Goal: Complete application form: Complete application form

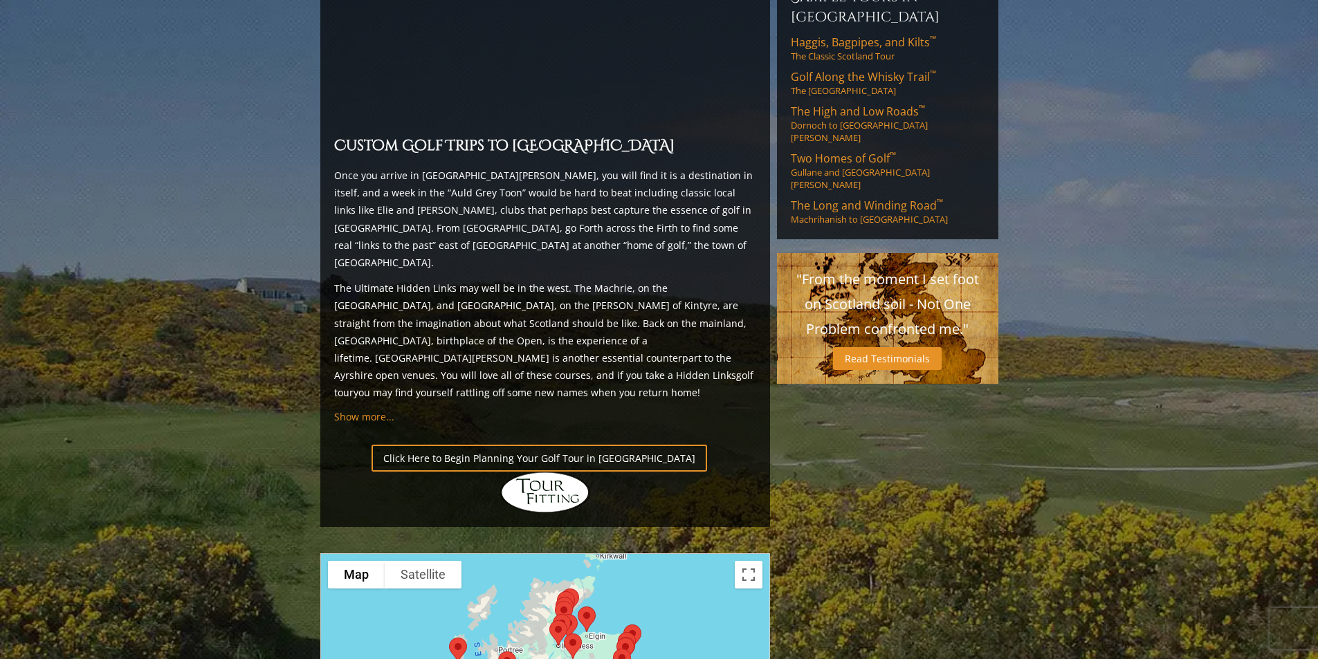
scroll to position [1245, 0]
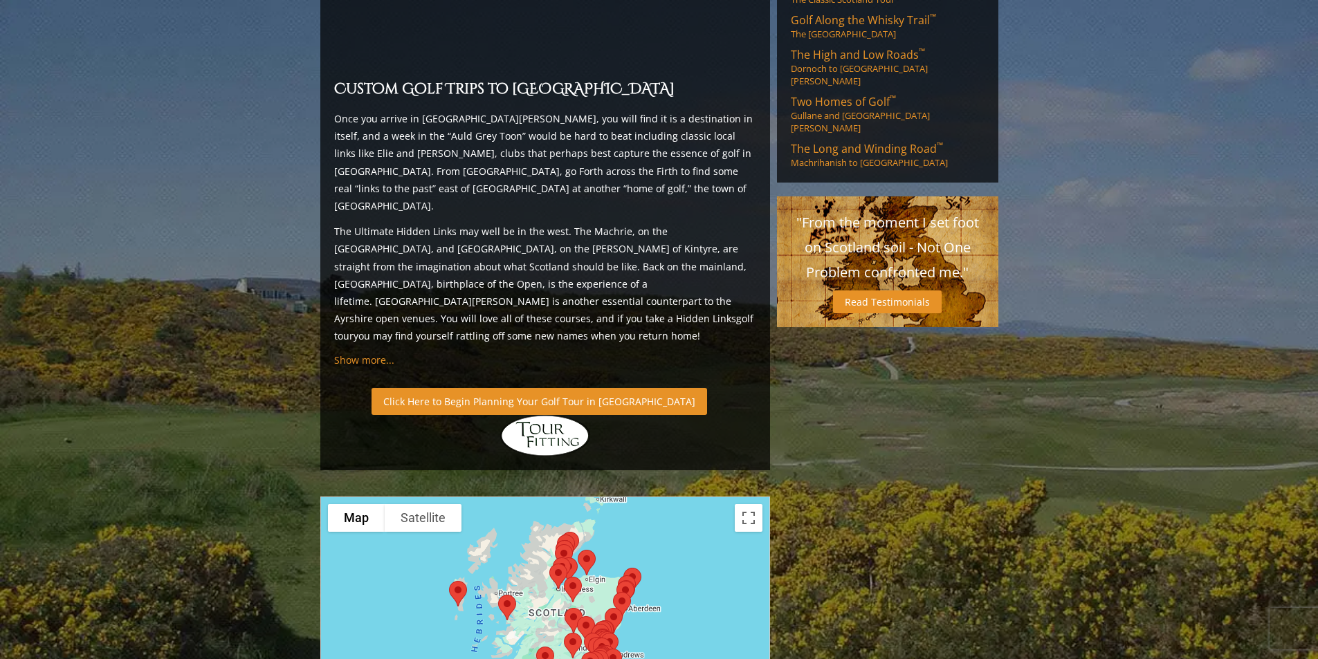
click at [551, 388] on link "Click Here to Begin Planning Your Golf Tour in [GEOGRAPHIC_DATA]" at bounding box center [540, 401] width 336 height 27
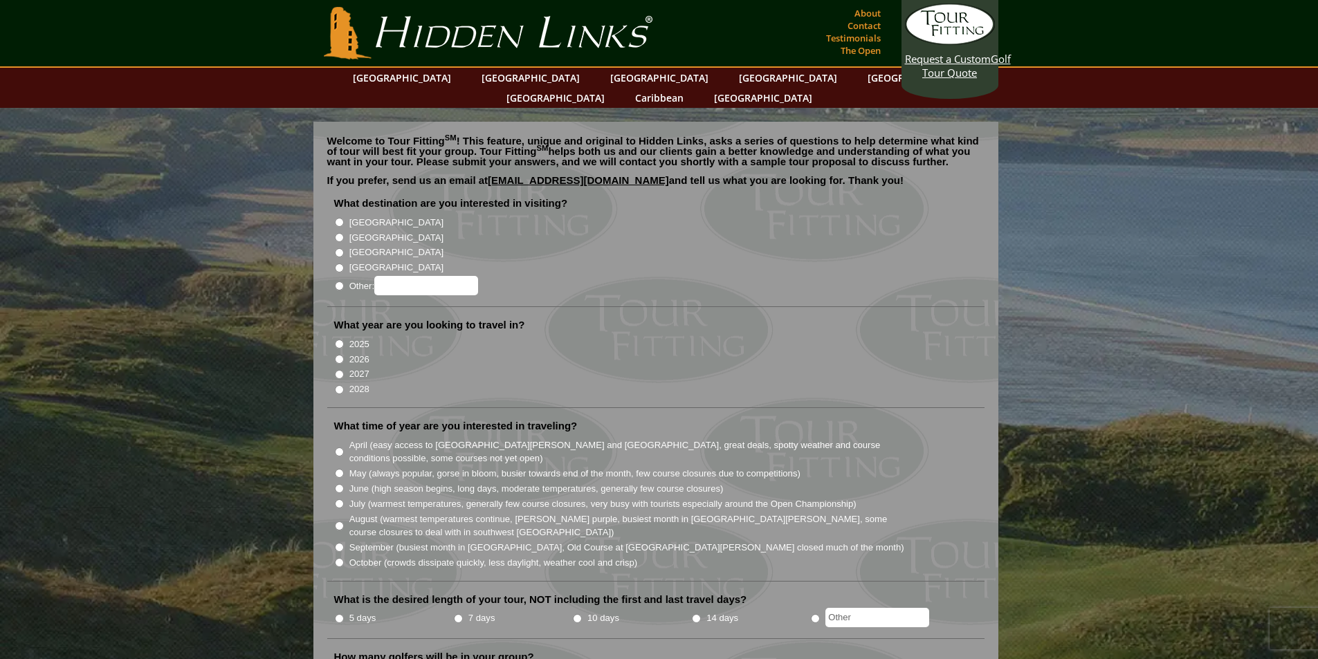
click at [375, 231] on label "[GEOGRAPHIC_DATA]" at bounding box center [396, 238] width 94 height 14
click at [344, 233] on input "[GEOGRAPHIC_DATA]" at bounding box center [339, 237] width 9 height 9
radio input "true"
click at [365, 229] on li "[GEOGRAPHIC_DATA]" at bounding box center [661, 236] width 655 height 15
click at [366, 216] on label "[GEOGRAPHIC_DATA]" at bounding box center [396, 223] width 94 height 14
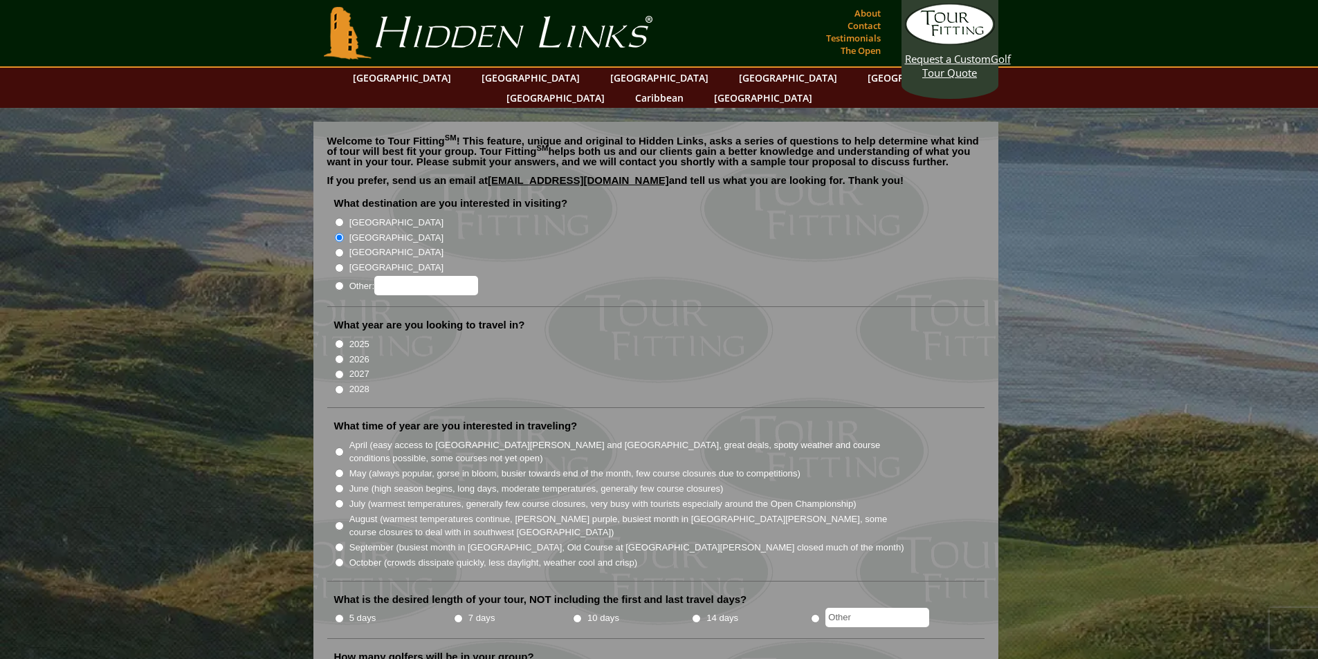
click at [344, 218] on input "[GEOGRAPHIC_DATA]" at bounding box center [339, 222] width 9 height 9
radio input "true"
click at [373, 231] on label "[GEOGRAPHIC_DATA]" at bounding box center [396, 238] width 94 height 14
click at [344, 233] on input "[GEOGRAPHIC_DATA]" at bounding box center [339, 237] width 9 height 9
radio input "true"
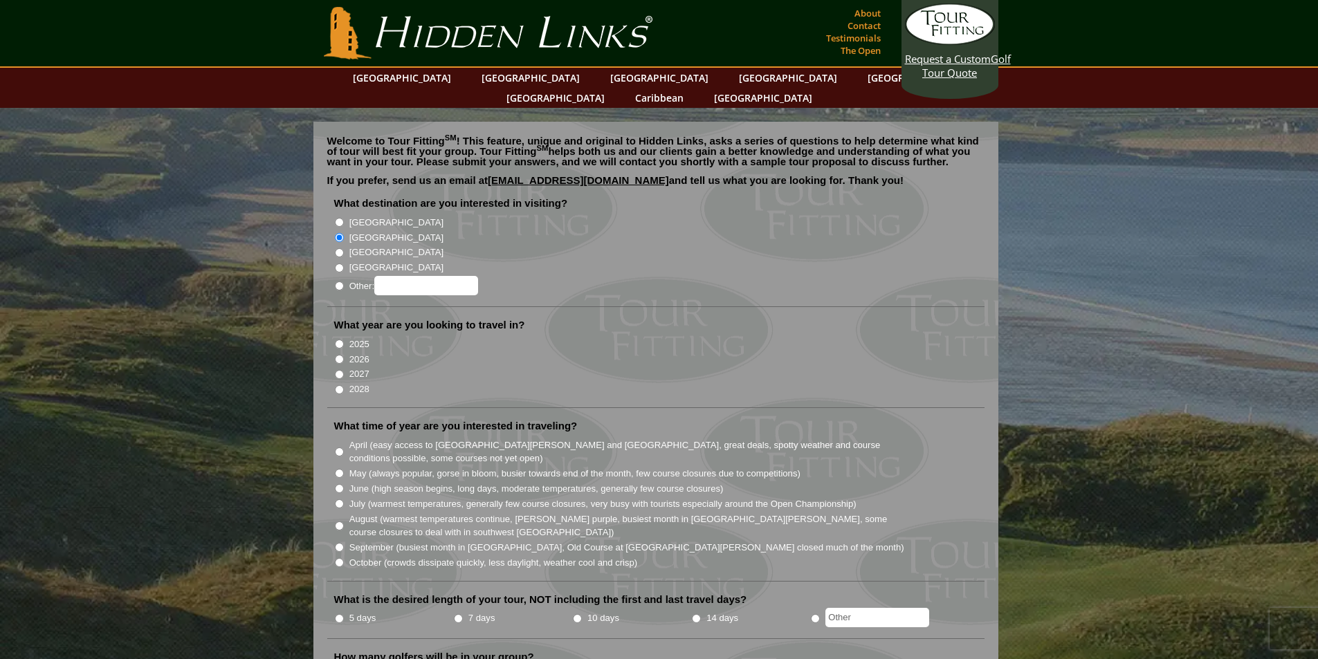
click at [352, 353] on label "2026" at bounding box center [359, 360] width 20 height 14
click at [344, 355] on input "2026" at bounding box center [339, 359] width 9 height 9
radio input "true"
click at [388, 467] on label "May (always popular, gorse in bloom, busier towards end of the month, few cours…" at bounding box center [574, 474] width 451 height 14
click at [344, 469] on input "May (always popular, gorse in bloom, busier towards end of the month, few cours…" at bounding box center [339, 473] width 9 height 9
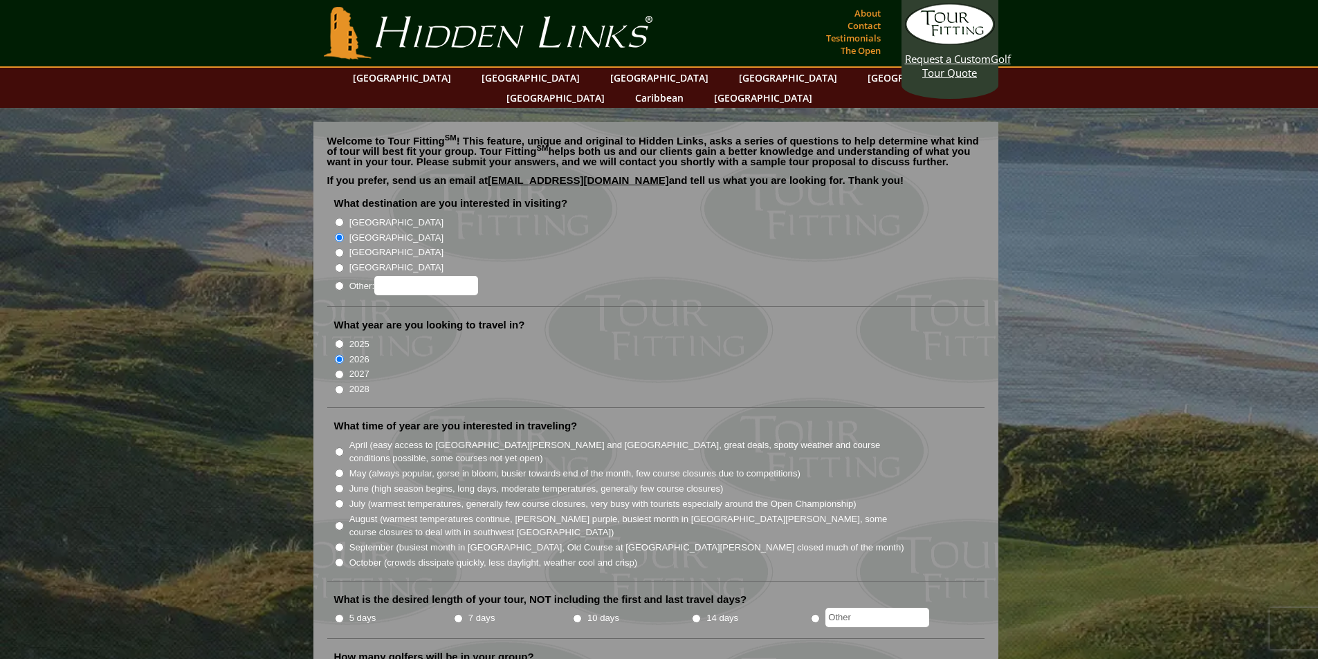
radio input "true"
click at [372, 541] on label "September (busiest month in Ireland, Old Course at St. Andrews closed much of t…" at bounding box center [626, 548] width 555 height 14
click at [344, 543] on input "September (busiest month in Ireland, Old Course at St. Andrews closed much of t…" at bounding box center [339, 547] width 9 height 9
radio input "true"
click at [376, 467] on label "May (always popular, gorse in bloom, busier towards end of the month, few cours…" at bounding box center [574, 474] width 451 height 14
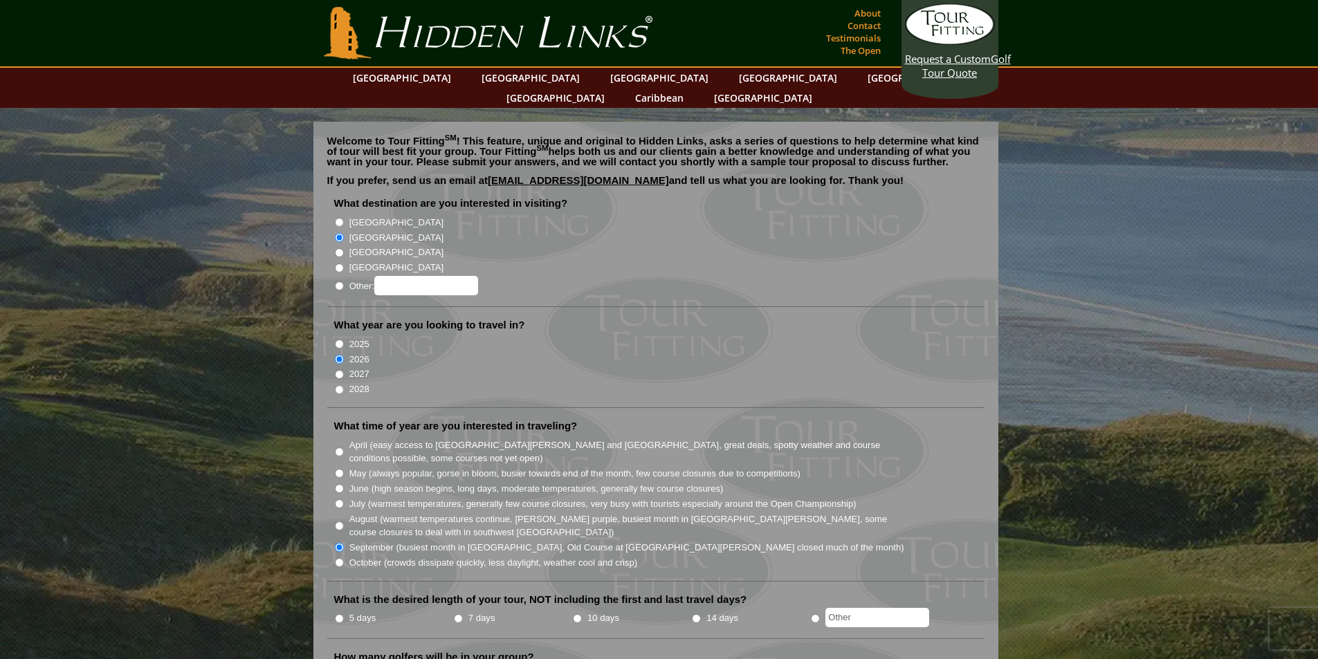
click at [344, 469] on input "May (always popular, gorse in bloom, busier towards end of the month, few cours…" at bounding box center [339, 473] width 9 height 9
radio input "true"
click at [874, 608] on input "text" at bounding box center [877, 617] width 104 height 19
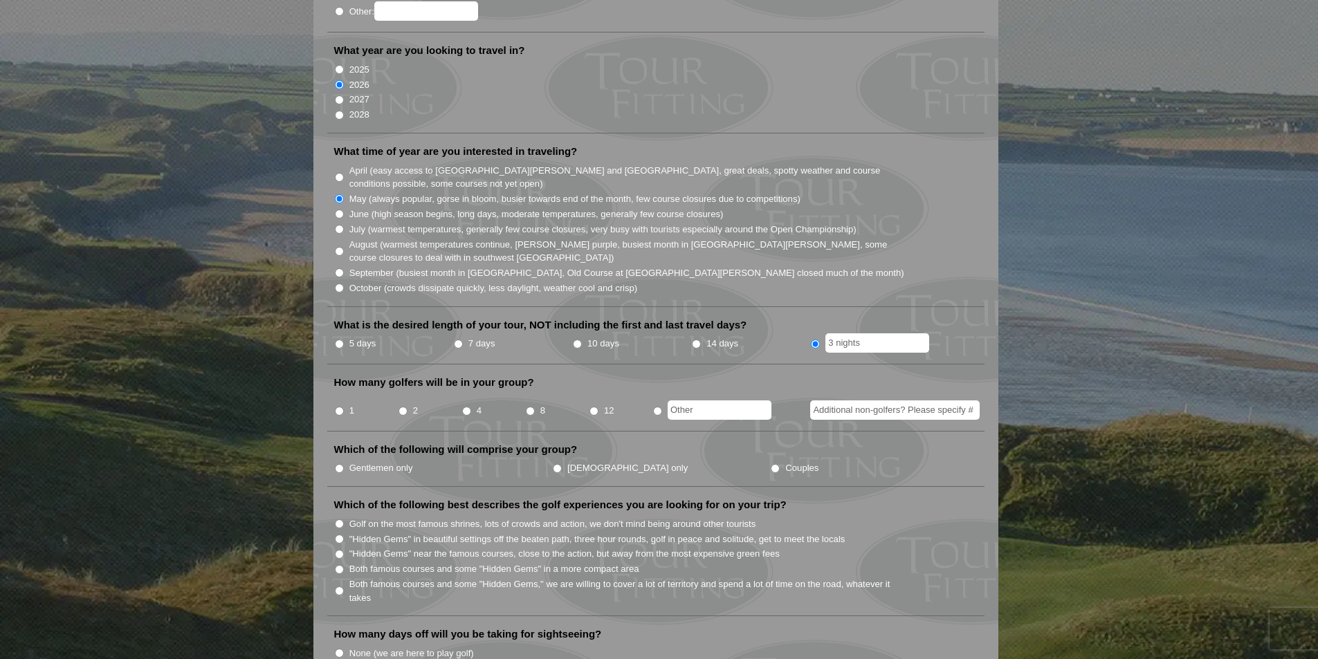
scroll to position [277, 0]
type input "3 nights"
radio input "true"
click at [700, 399] on input "text" at bounding box center [720, 408] width 104 height 19
click at [864, 399] on input "Additional non-golfers? Please specify #" at bounding box center [895, 408] width 170 height 19
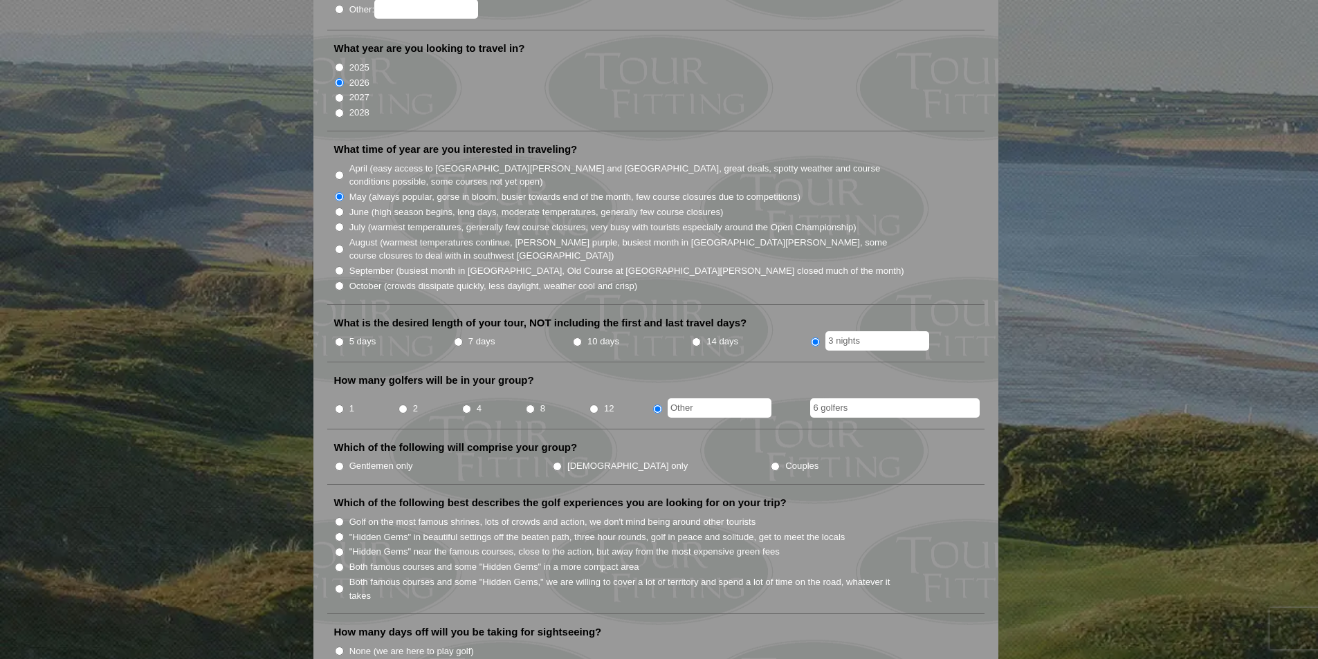
type input "6 golfers"
click at [394, 459] on label "Gentlemen only" at bounding box center [381, 466] width 64 height 14
click at [344, 462] on input "Gentlemen only" at bounding box center [339, 466] width 9 height 9
radio input "true"
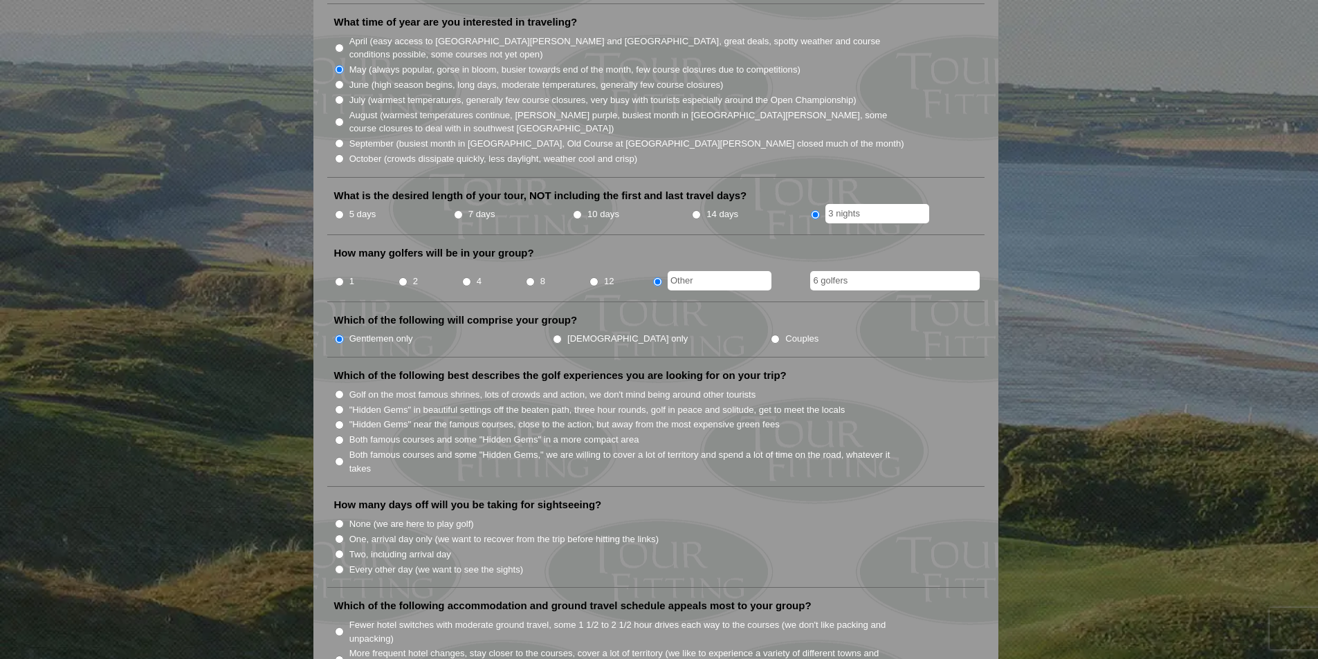
scroll to position [415, 0]
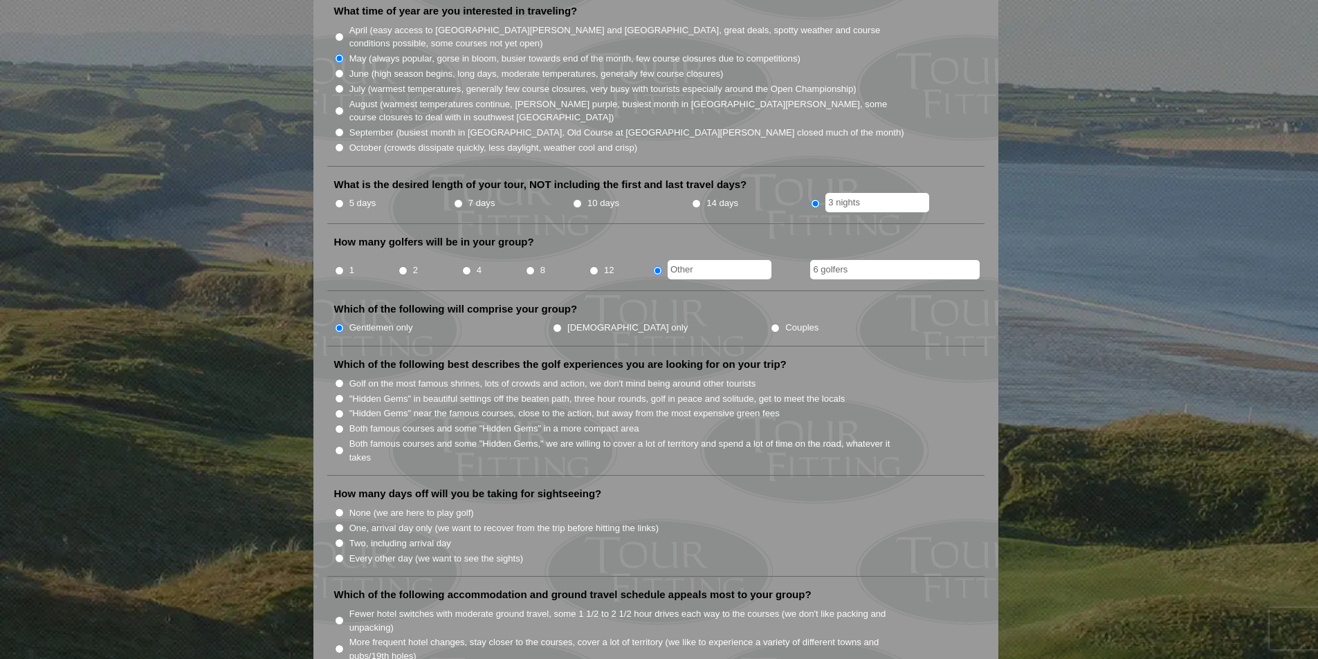
click at [531, 422] on label "Both famous courses and some "Hidden Gems" in a more compact area" at bounding box center [494, 429] width 290 height 14
click at [344, 425] on input "Both famous courses and some "Hidden Gems" in a more compact area" at bounding box center [339, 429] width 9 height 9
radio input "true"
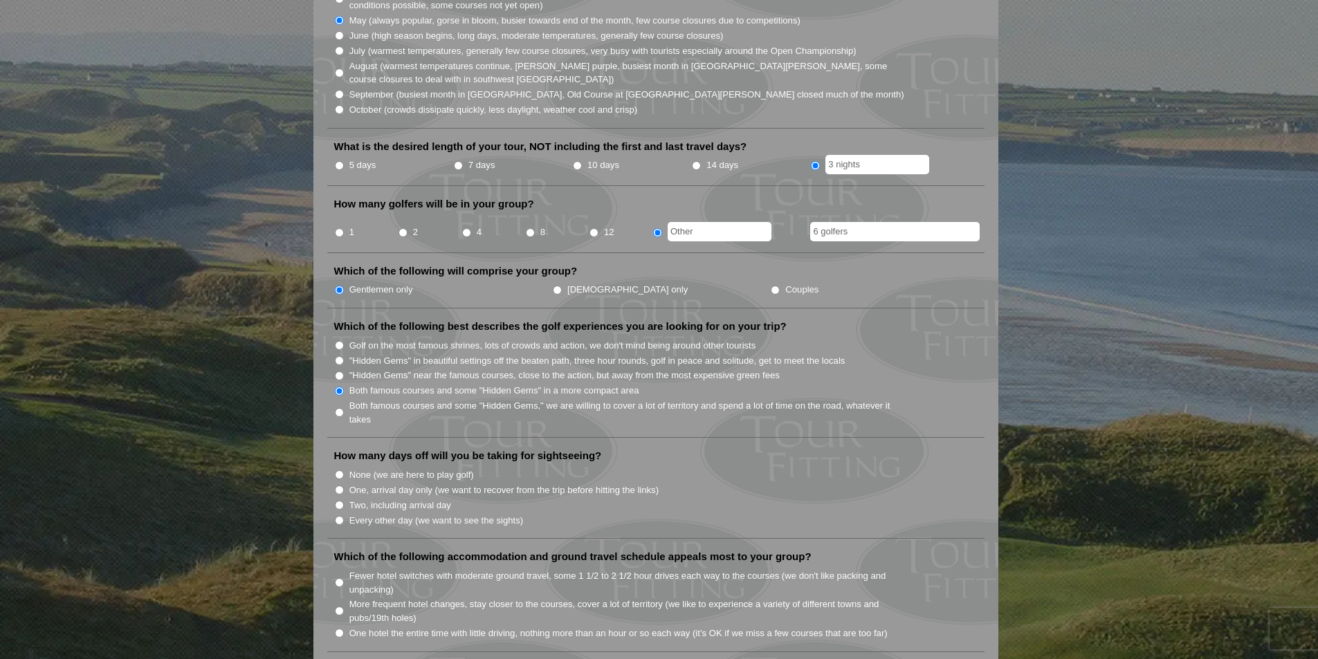
scroll to position [484, 0]
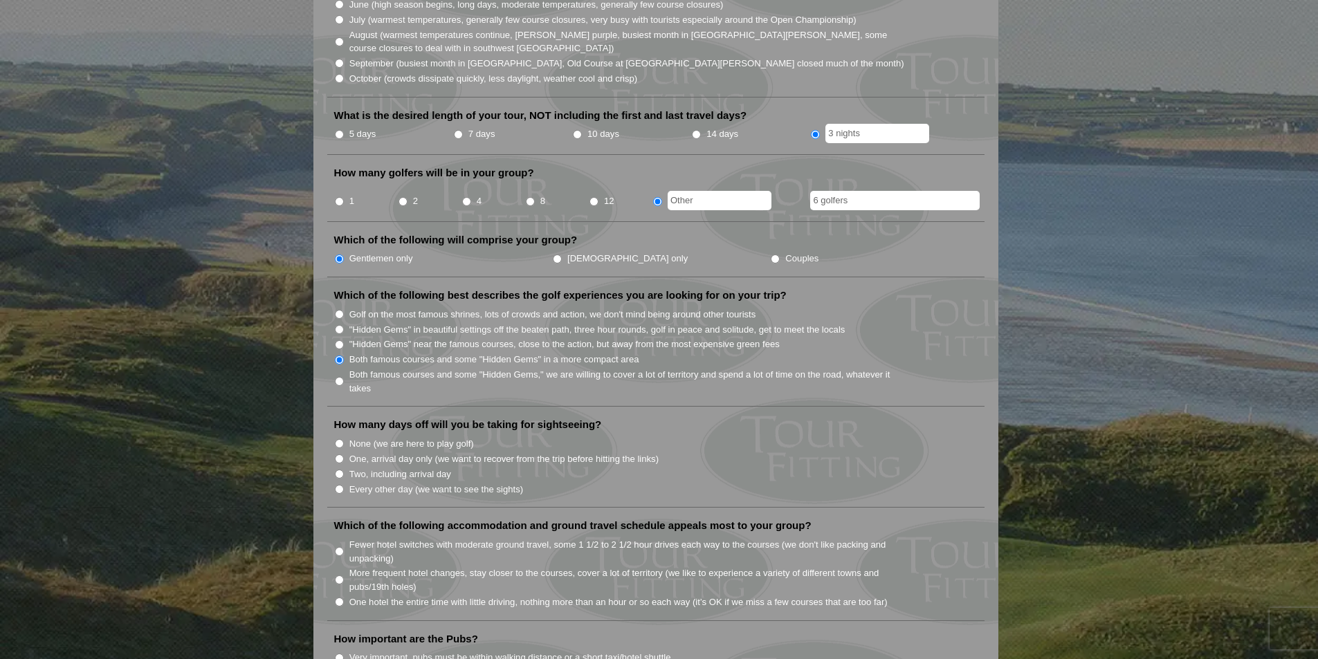
click at [405, 437] on label "None (we are here to play golf)" at bounding box center [411, 444] width 125 height 14
click at [344, 439] on input "None (we are here to play golf)" at bounding box center [339, 443] width 9 height 9
radio input "true"
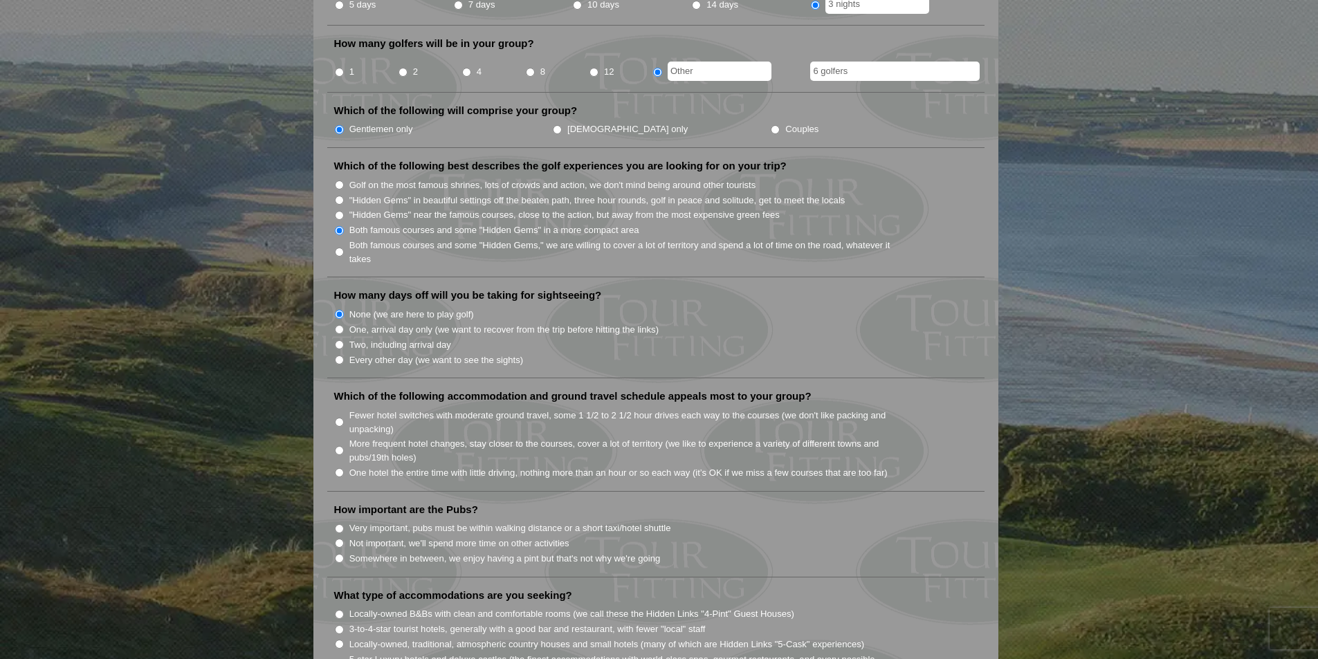
scroll to position [623, 0]
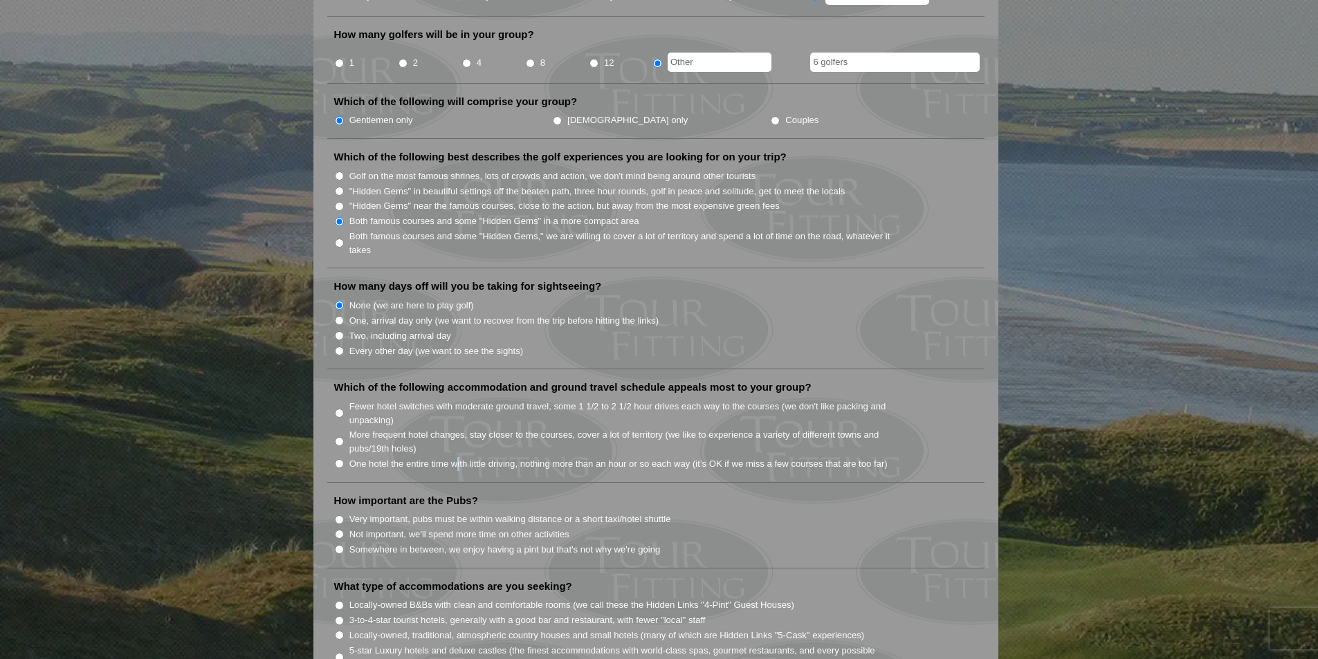
click at [459, 457] on label "One hotel the entire time with little driving, nothing more than an hour or so …" at bounding box center [618, 464] width 538 height 14
click at [435, 457] on label "One hotel the entire time with little driving, nothing more than an hour or so …" at bounding box center [618, 464] width 538 height 14
click at [344, 459] on input "One hotel the entire time with little driving, nothing more than an hour or so …" at bounding box center [339, 463] width 9 height 9
radio input "true"
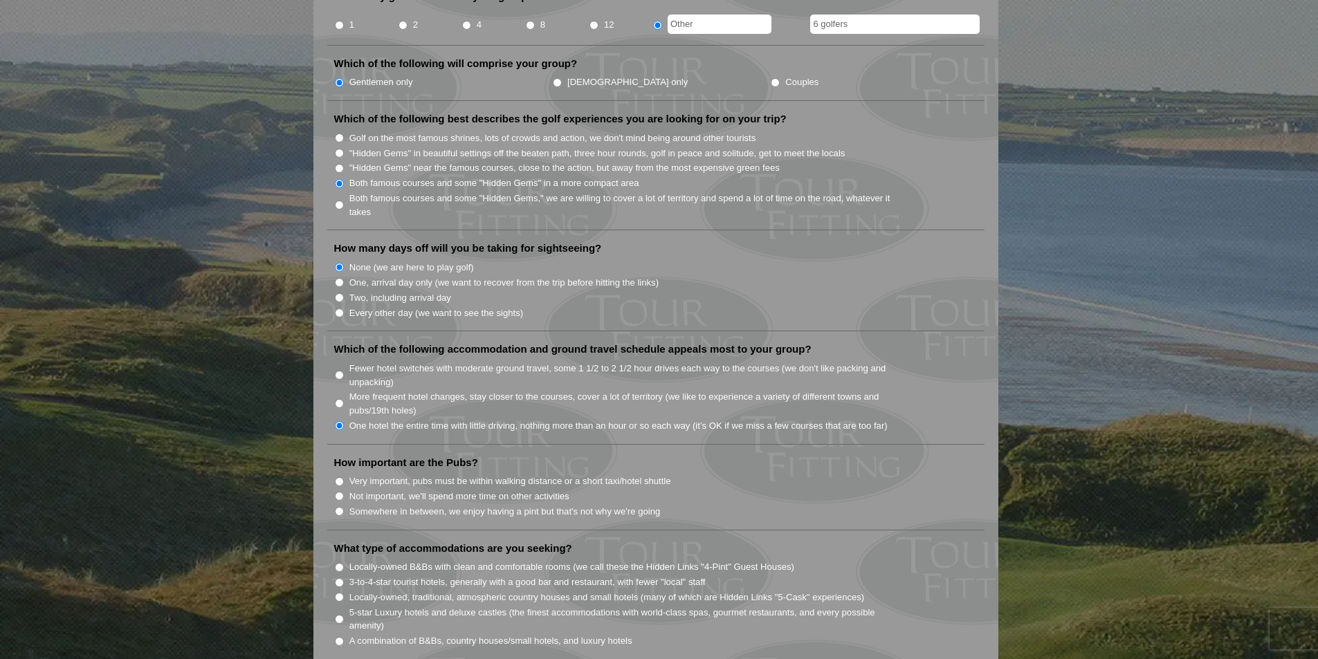
scroll to position [692, 0]
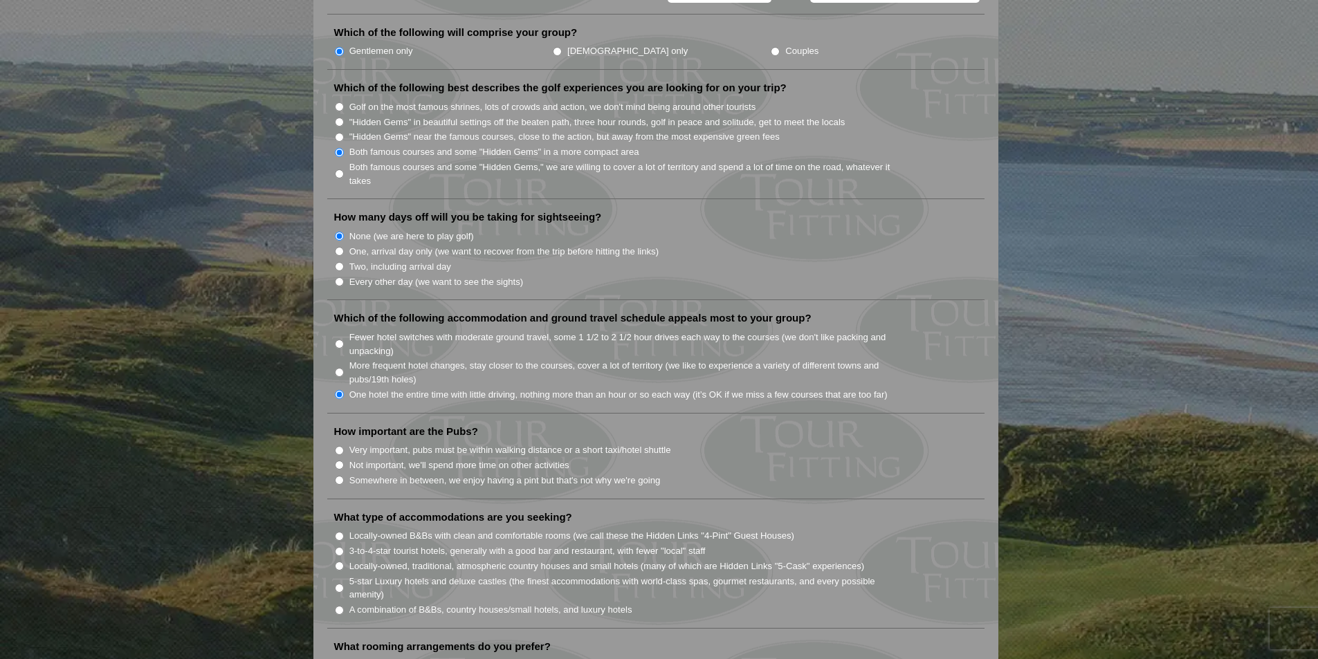
click at [459, 444] on label "Very important, pubs must be within walking distance or a short taxi/hotel shut…" at bounding box center [510, 451] width 322 height 14
click at [344, 446] on input "Very important, pubs must be within walking distance or a short taxi/hotel shut…" at bounding box center [339, 450] width 9 height 9
radio input "true"
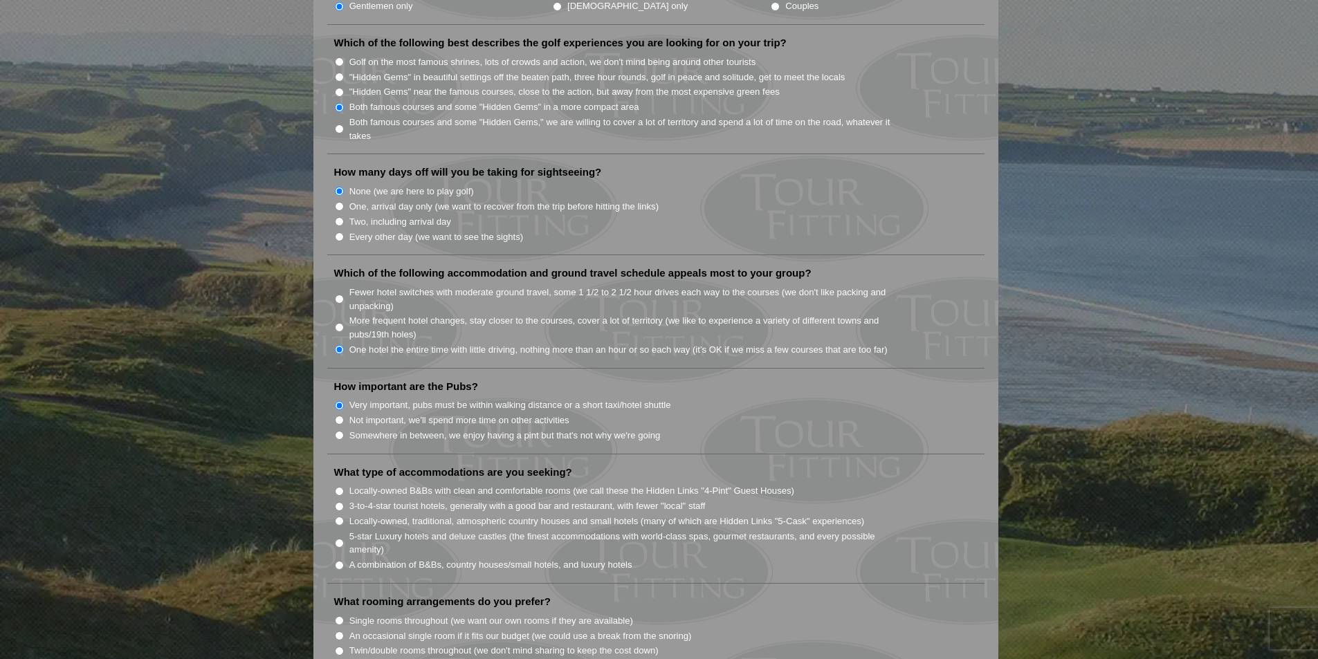
scroll to position [761, 0]
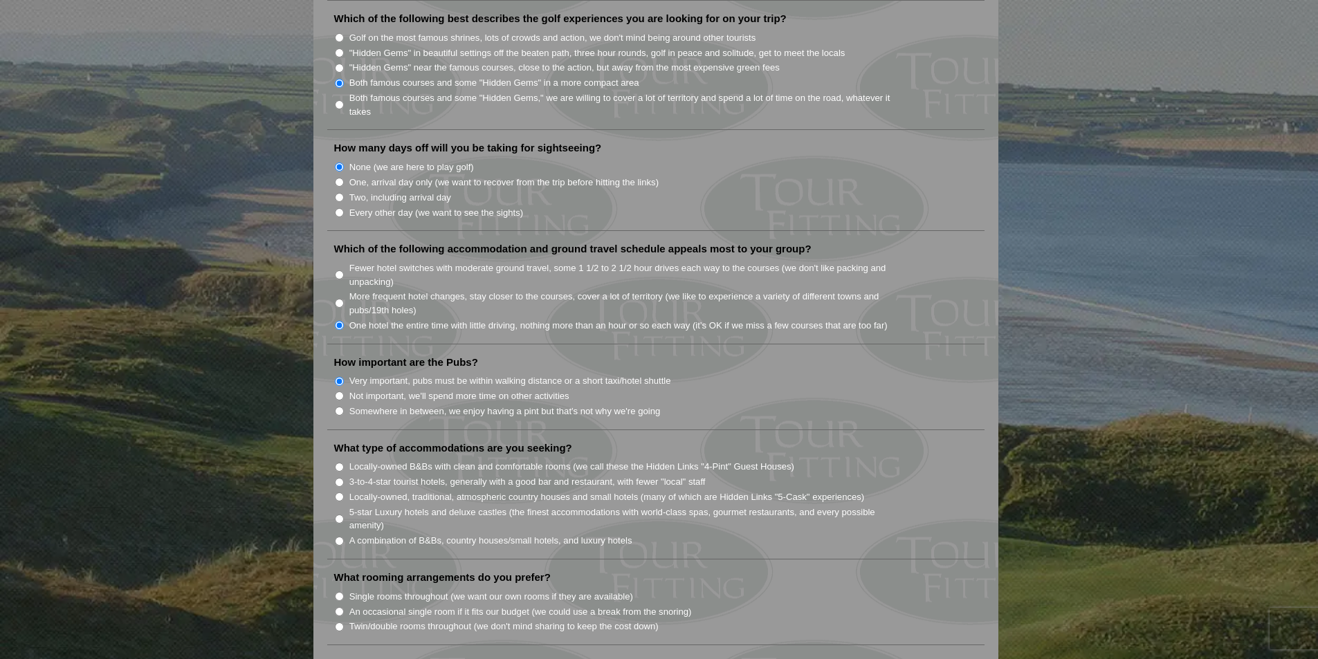
click at [619, 491] on label "Locally-owned, traditional, atmospheric country houses and small hotels (many o…" at bounding box center [606, 498] width 515 height 14
click at [344, 493] on input "Locally-owned, traditional, atmospheric country houses and small hotels (many o…" at bounding box center [339, 497] width 9 height 9
radio input "true"
click at [459, 534] on label "A combination of B&Bs, country houses/small hotels, and luxury hotels" at bounding box center [490, 541] width 283 height 14
click at [344, 537] on input "A combination of B&Bs, country houses/small hotels, and luxury hotels" at bounding box center [339, 541] width 9 height 9
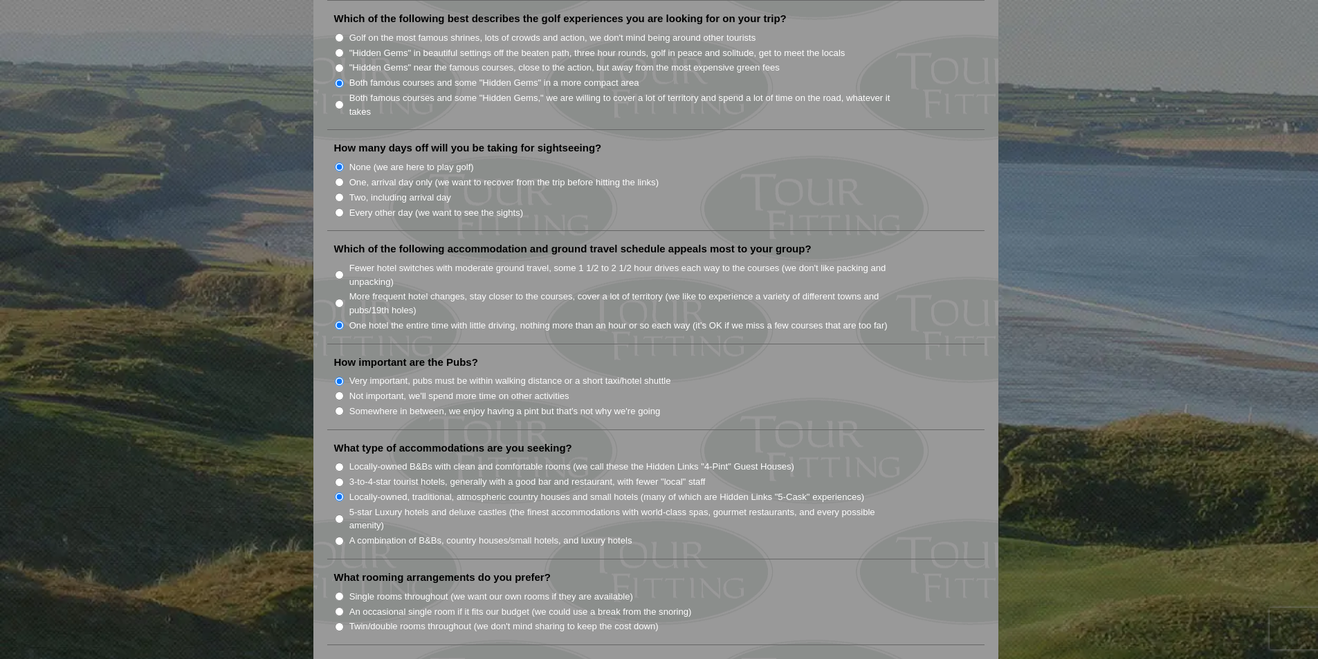
radio input "true"
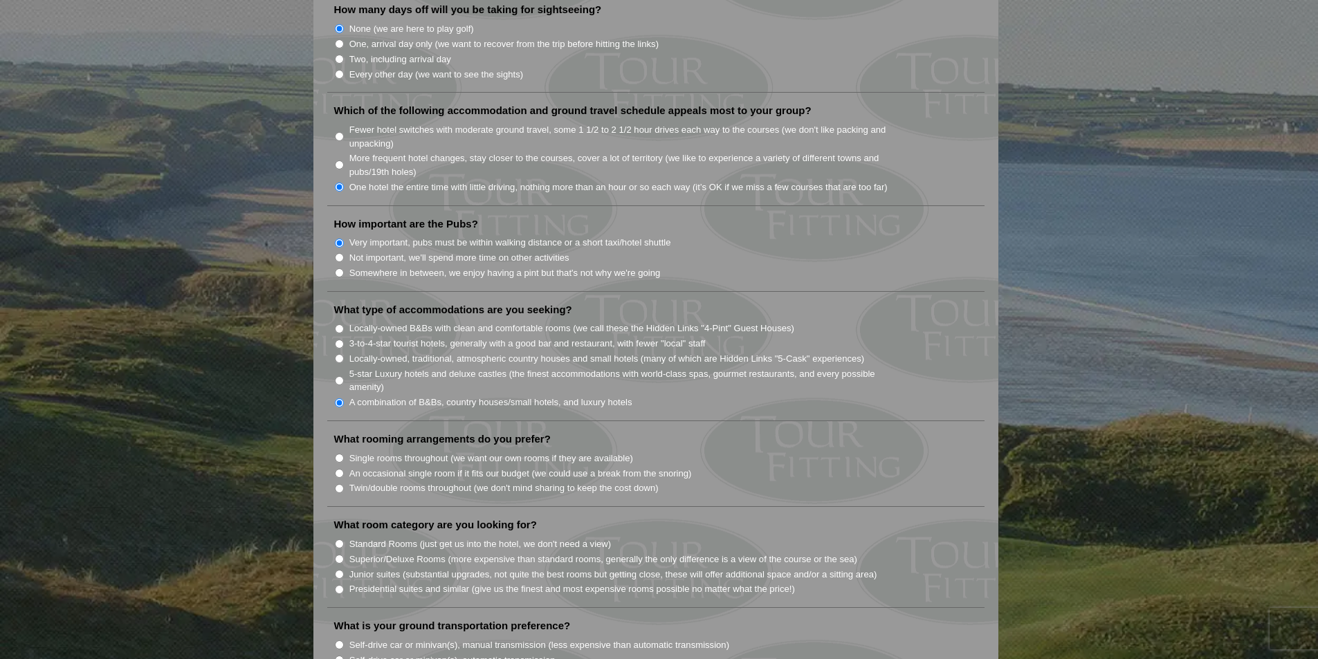
scroll to position [969, 0]
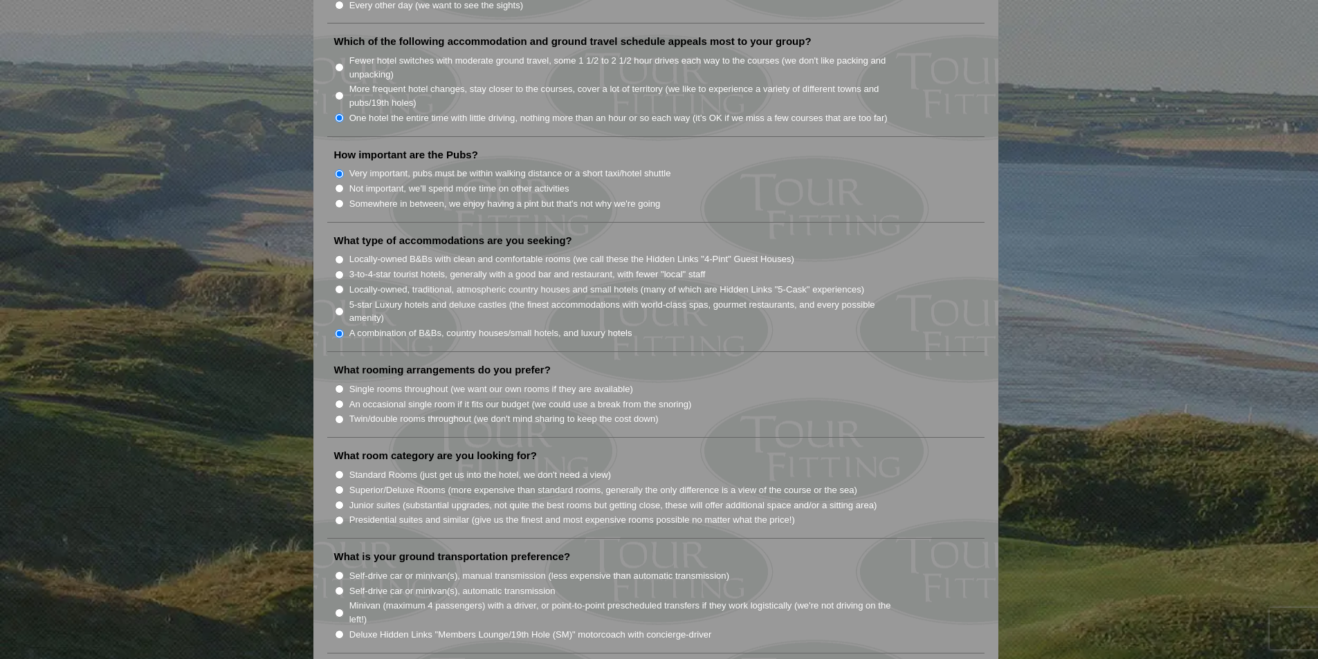
click at [414, 412] on label "Twin/double rooms throughout (we don't mind sharing to keep the cost down)" at bounding box center [503, 419] width 309 height 14
click at [344, 415] on input "Twin/double rooms throughout (we don't mind sharing to keep the cost down)" at bounding box center [339, 419] width 9 height 9
radio input "true"
click at [413, 468] on label "Standard Rooms (just get us into the hotel, we don't need a view)" at bounding box center [480, 475] width 262 height 14
click at [344, 470] on input "Standard Rooms (just get us into the hotel, we don't need a view)" at bounding box center [339, 474] width 9 height 9
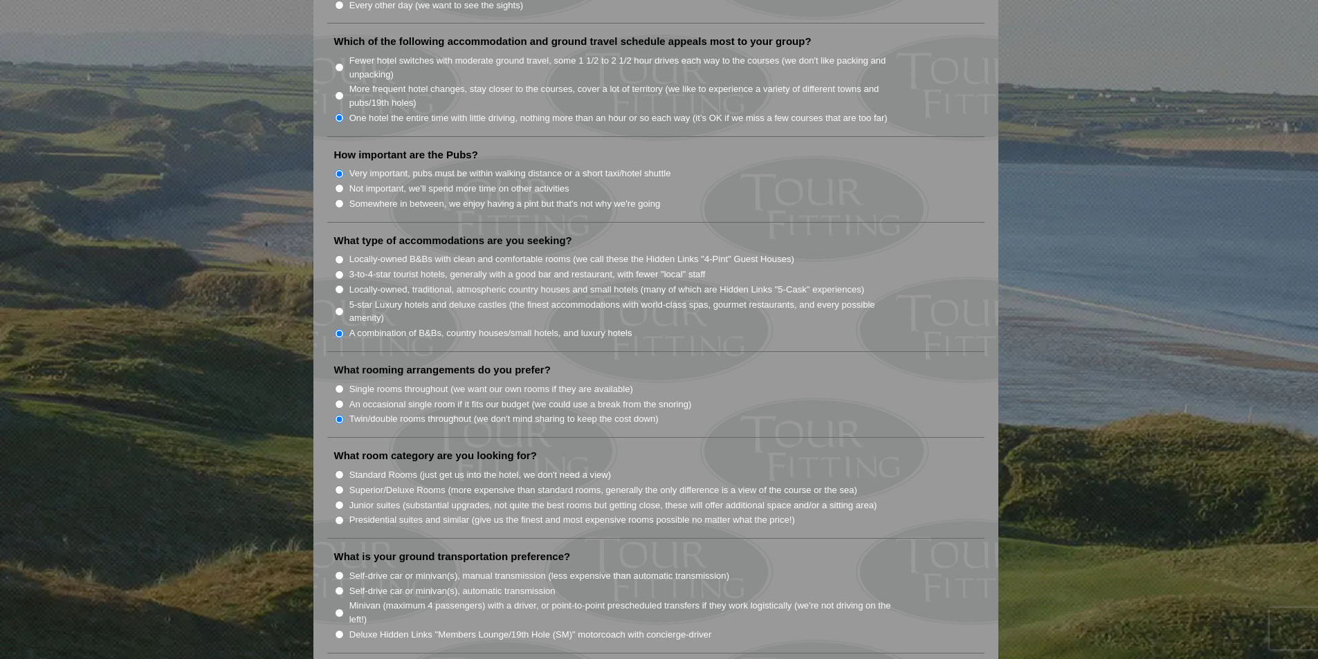
radio input "true"
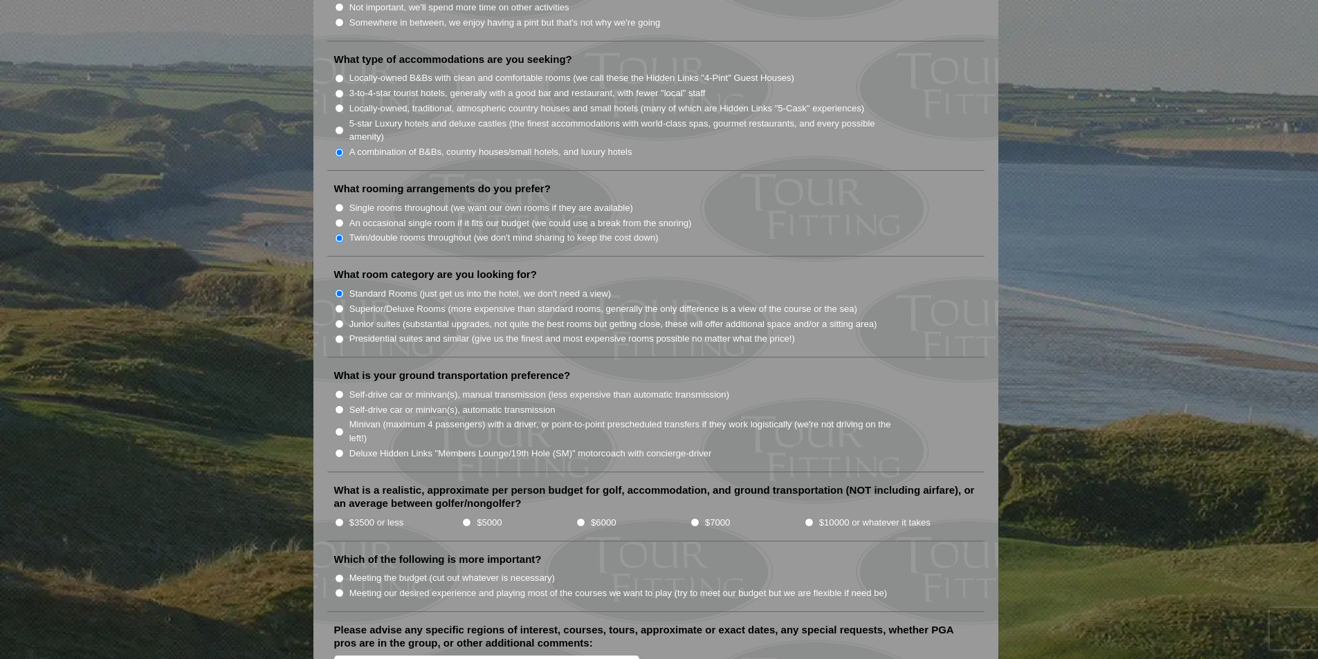
scroll to position [1176, 0]
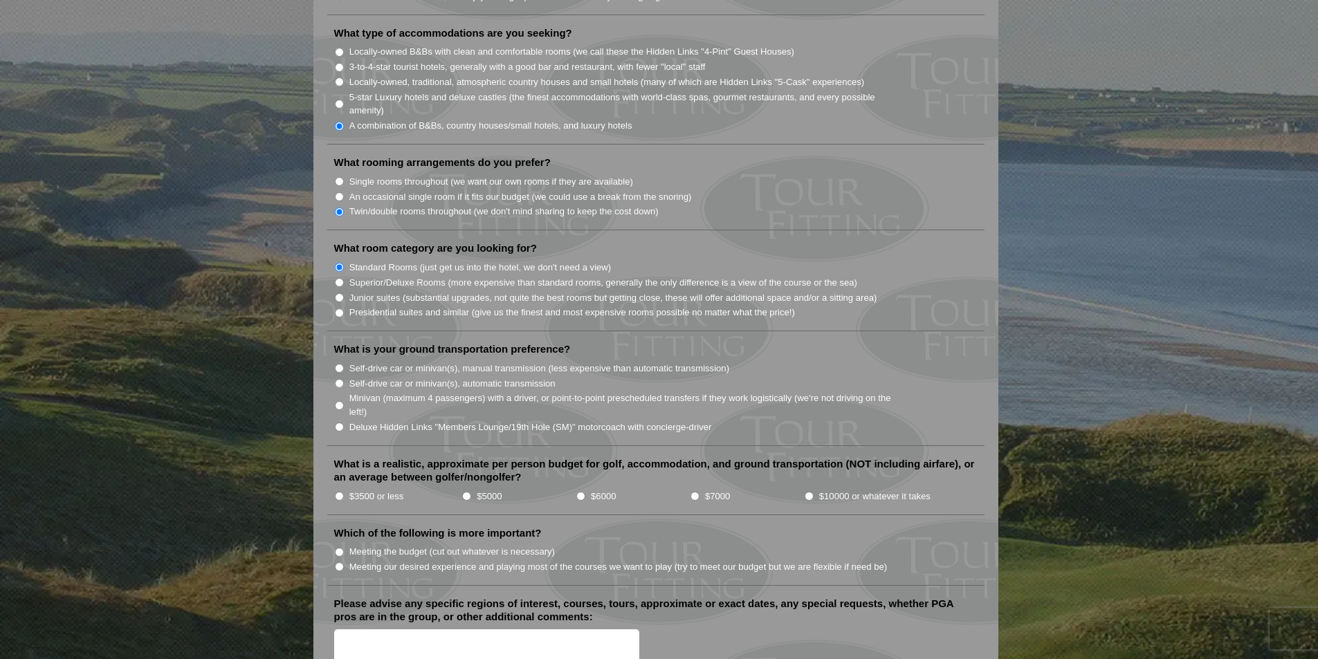
click at [374, 490] on label "$3500 or less" at bounding box center [376, 497] width 55 height 14
click at [344, 492] on input "$3500 or less" at bounding box center [339, 496] width 9 height 9
radio input "true"
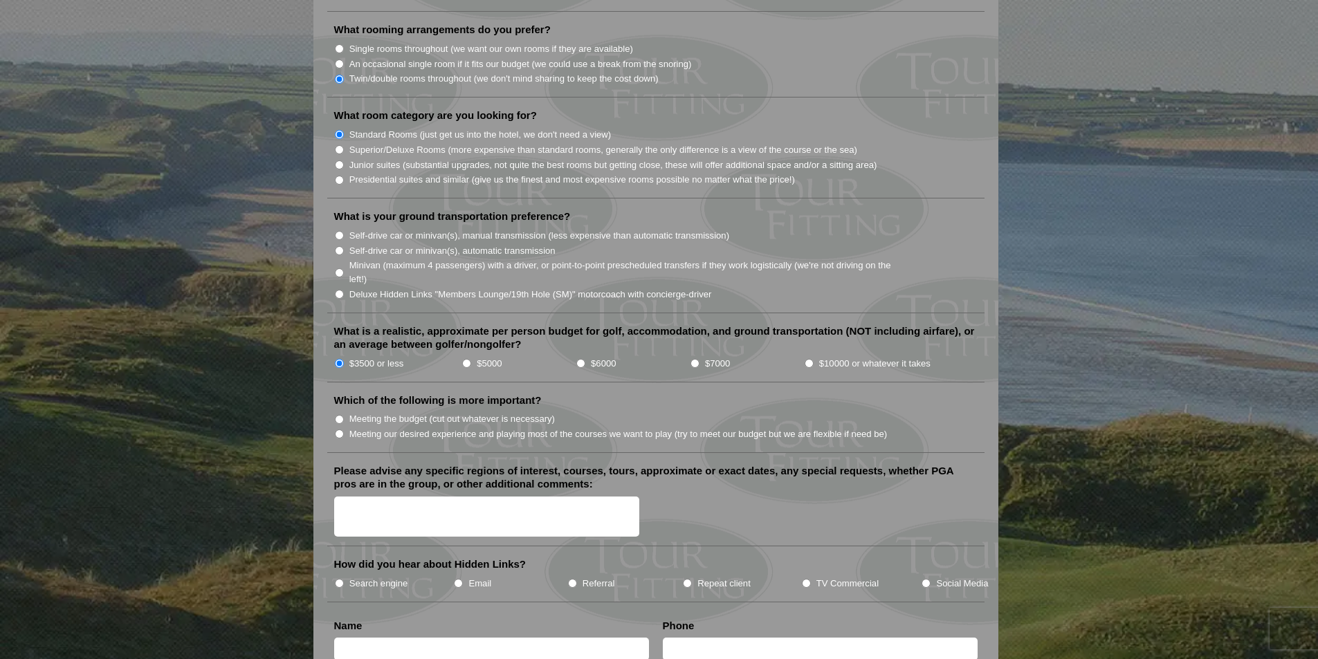
scroll to position [1315, 0]
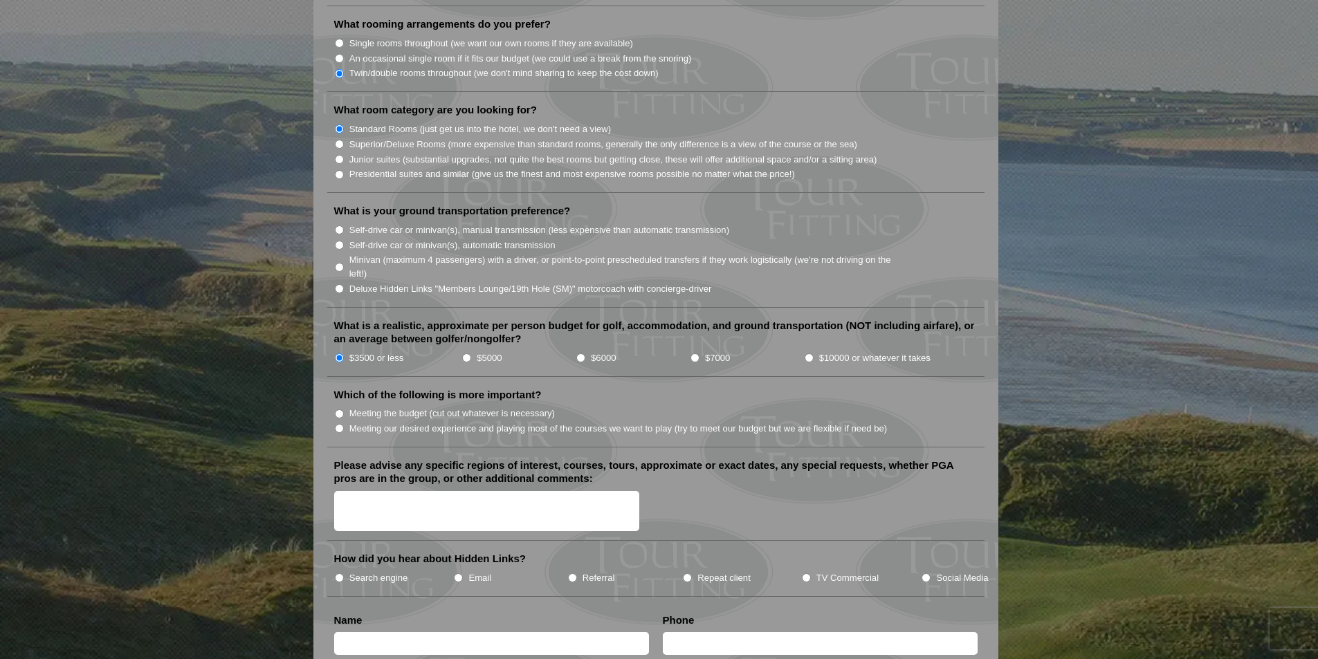
click at [405, 500] on textarea "Please advise any specific regions of interest, courses, tours, approximate or …" at bounding box center [487, 511] width 306 height 41
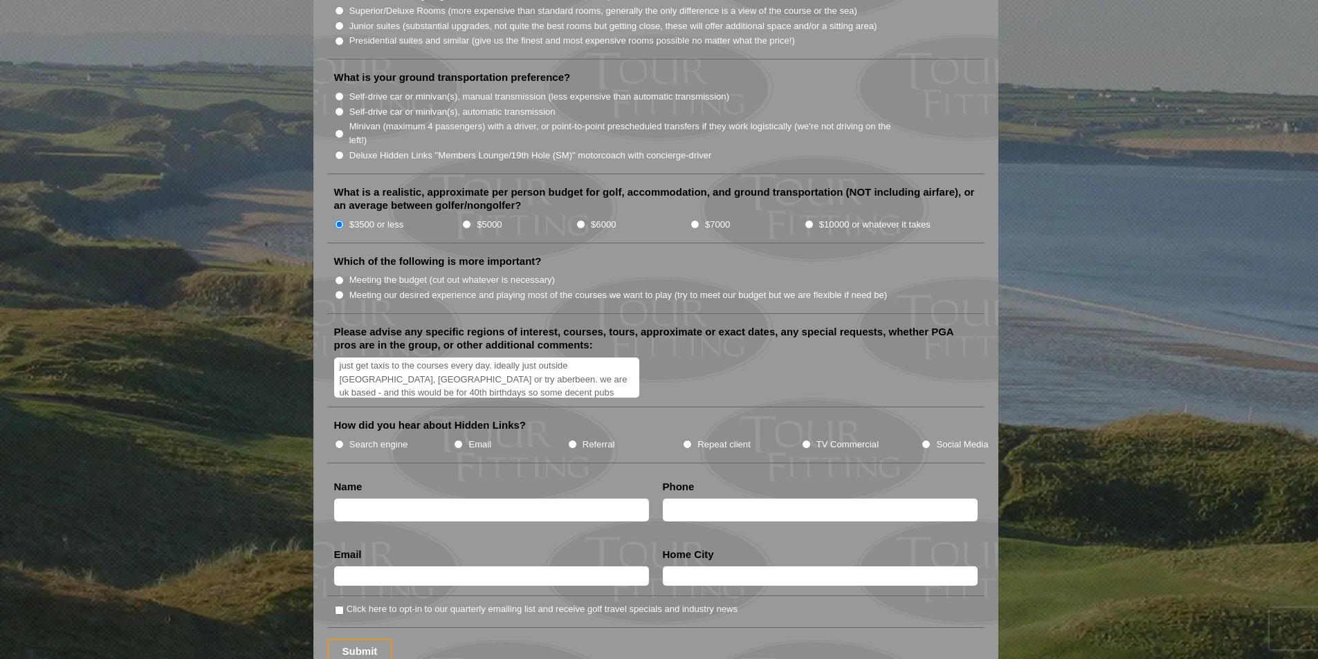
scroll to position [1493, 0]
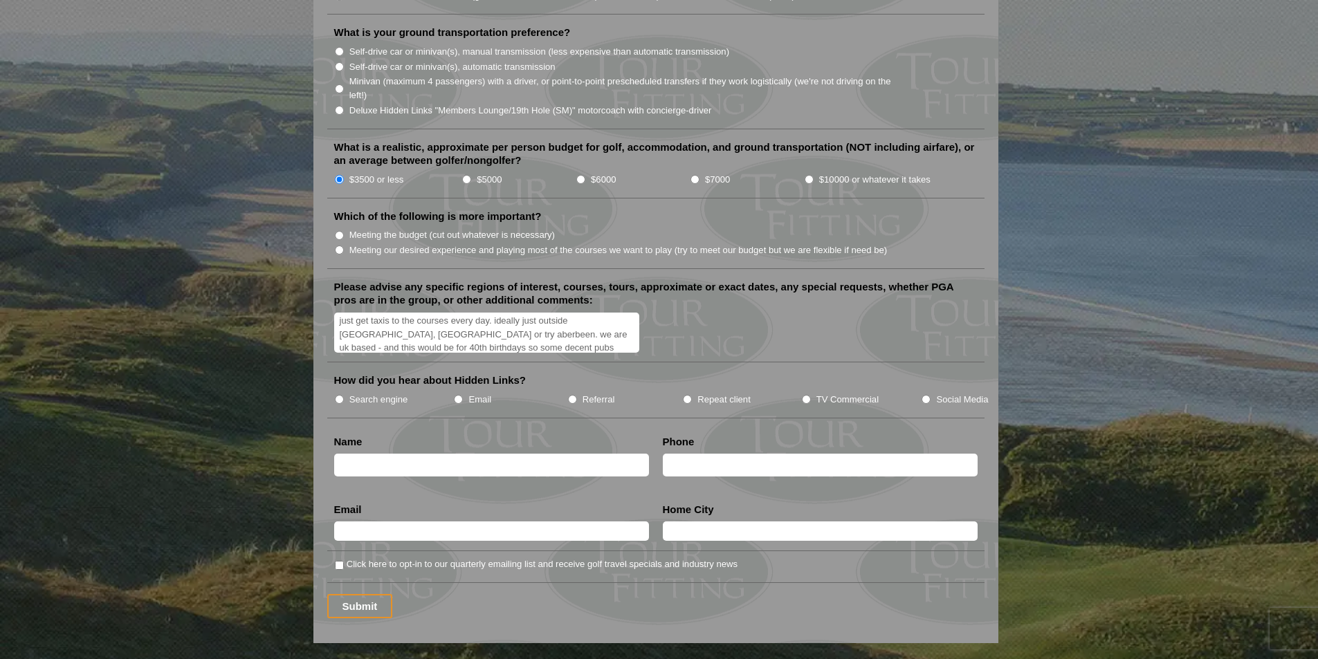
type textarea "we are after 2 bucket list golf courses and maybe one hidden gem or more afford…"
click at [441, 454] on input "text" at bounding box center [491, 465] width 315 height 23
type input "Tom Buckley"
type input "07397397002"
type input "thomas.buckley@hotmail.com"
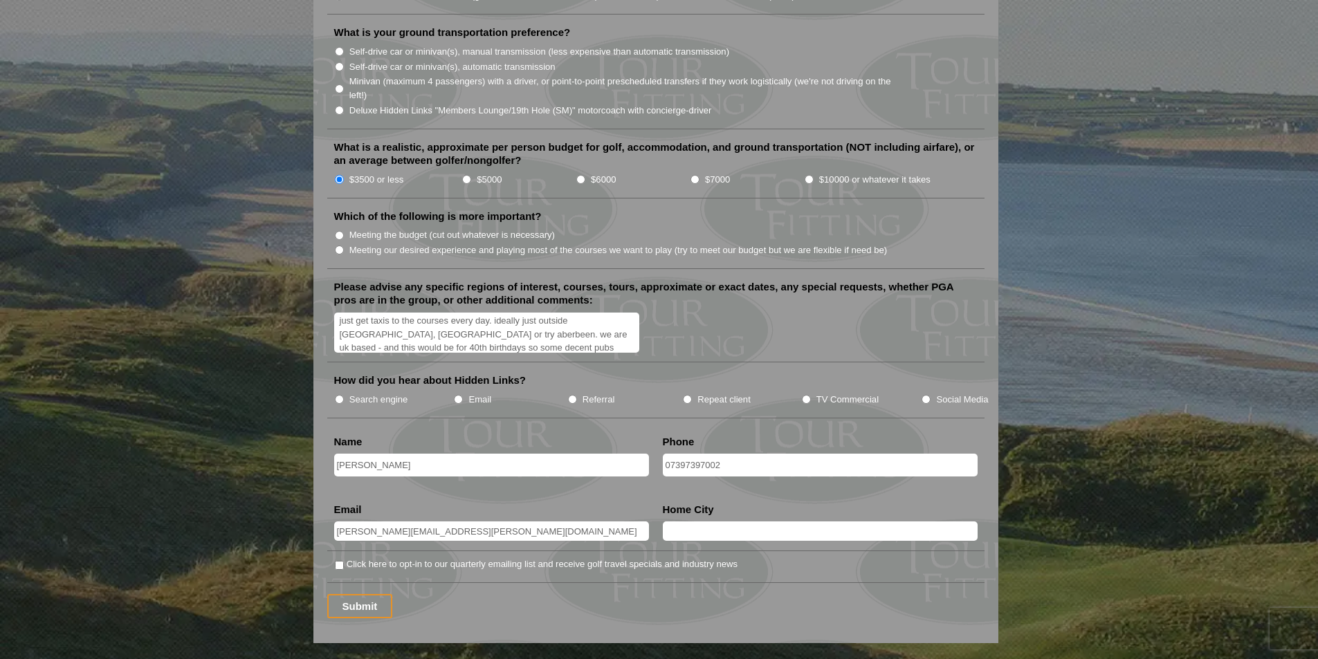
type input "haslemere"
drag, startPoint x: 706, startPoint y: 450, endPoint x: 619, endPoint y: 450, distance: 86.5
click at [372, 594] on input "Submit" at bounding box center [360, 606] width 66 height 24
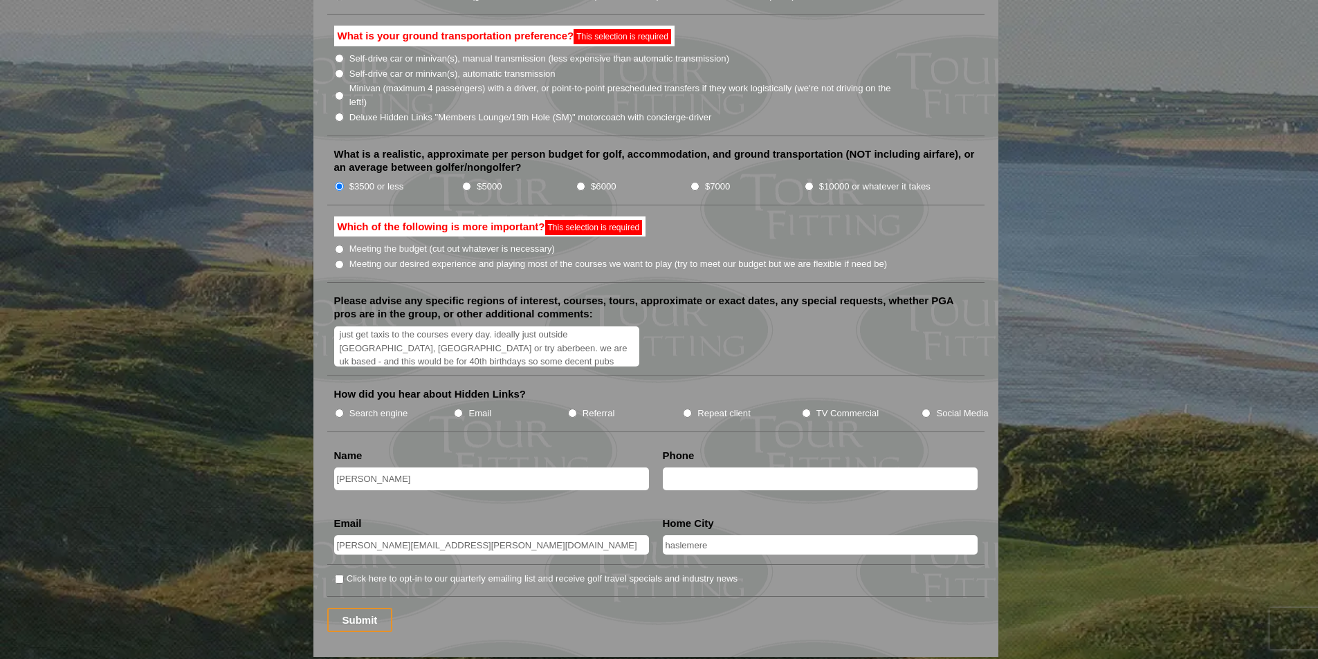
click at [414, 242] on label "Meeting the budget (cut out whatever is necessary)" at bounding box center [451, 249] width 205 height 14
click at [344, 245] on input "Meeting the budget (cut out whatever is necessary)" at bounding box center [339, 249] width 9 height 9
radio input "true"
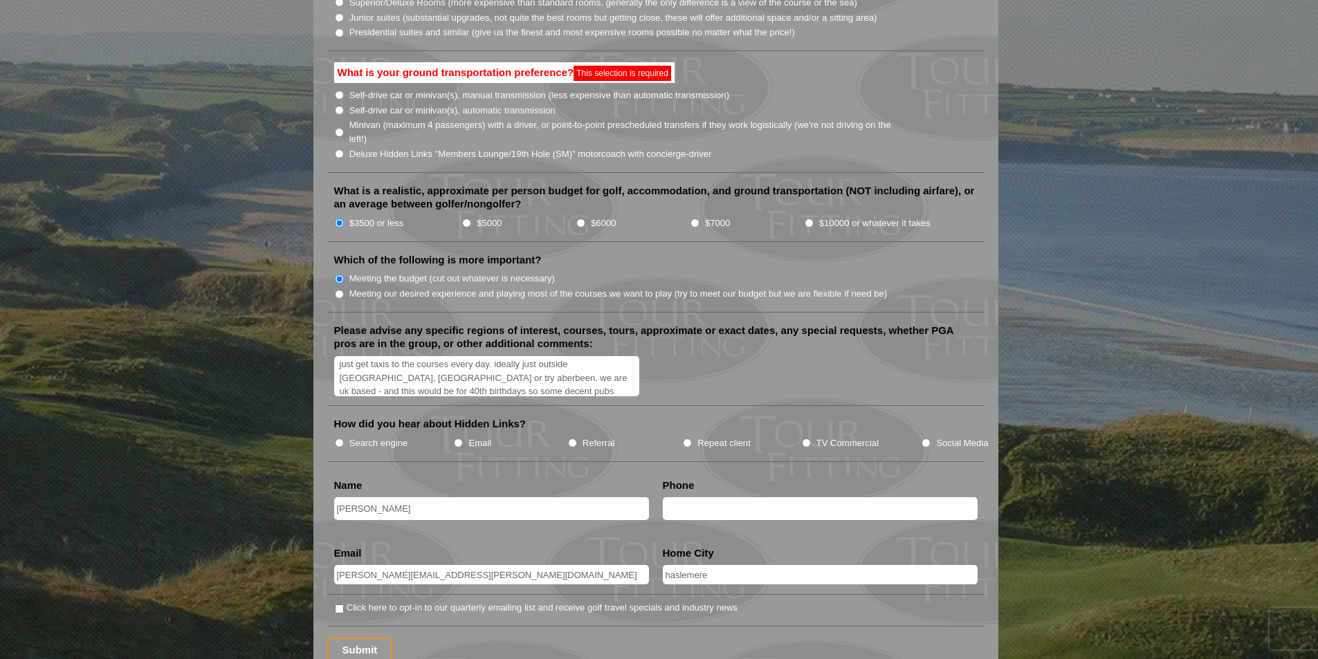
scroll to position [1424, 0]
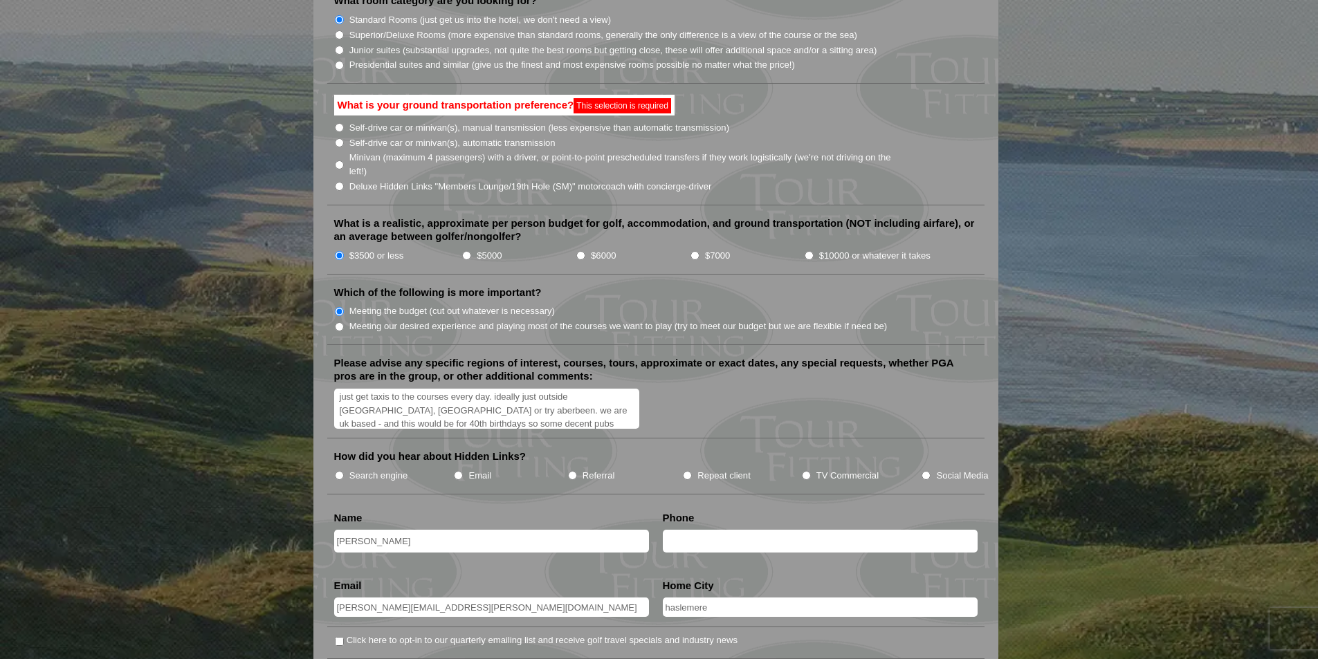
click at [412, 320] on label "Meeting our desired experience and playing most of the courses we want to play …" at bounding box center [618, 327] width 538 height 14
click at [344, 322] on input "Meeting our desired experience and playing most of the courses we want to play …" at bounding box center [339, 326] width 9 height 9
radio input "true"
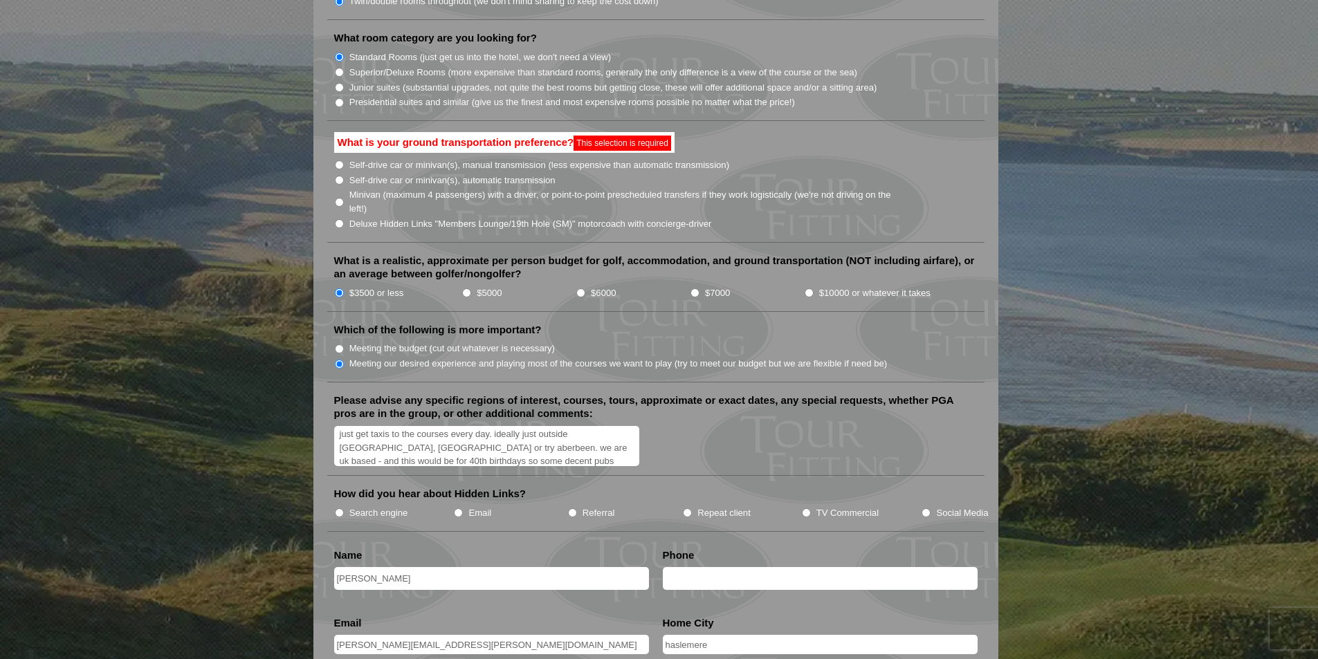
scroll to position [1355, 0]
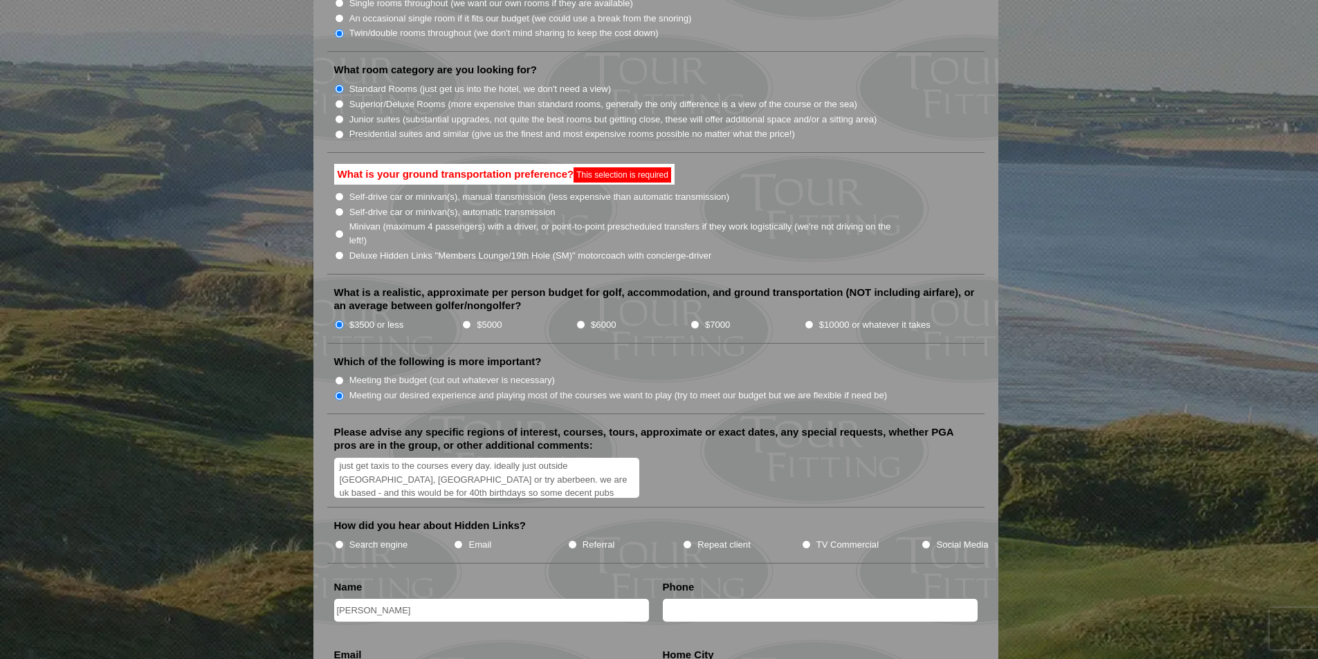
click at [401, 220] on label "Minivan (maximum 4 passengers) with a driver, or point-to-point prescheduled tr…" at bounding box center [627, 233] width 556 height 27
click at [344, 230] on input "Minivan (maximum 4 passengers) with a driver, or point-to-point prescheduled tr…" at bounding box center [339, 234] width 9 height 9
radio input "true"
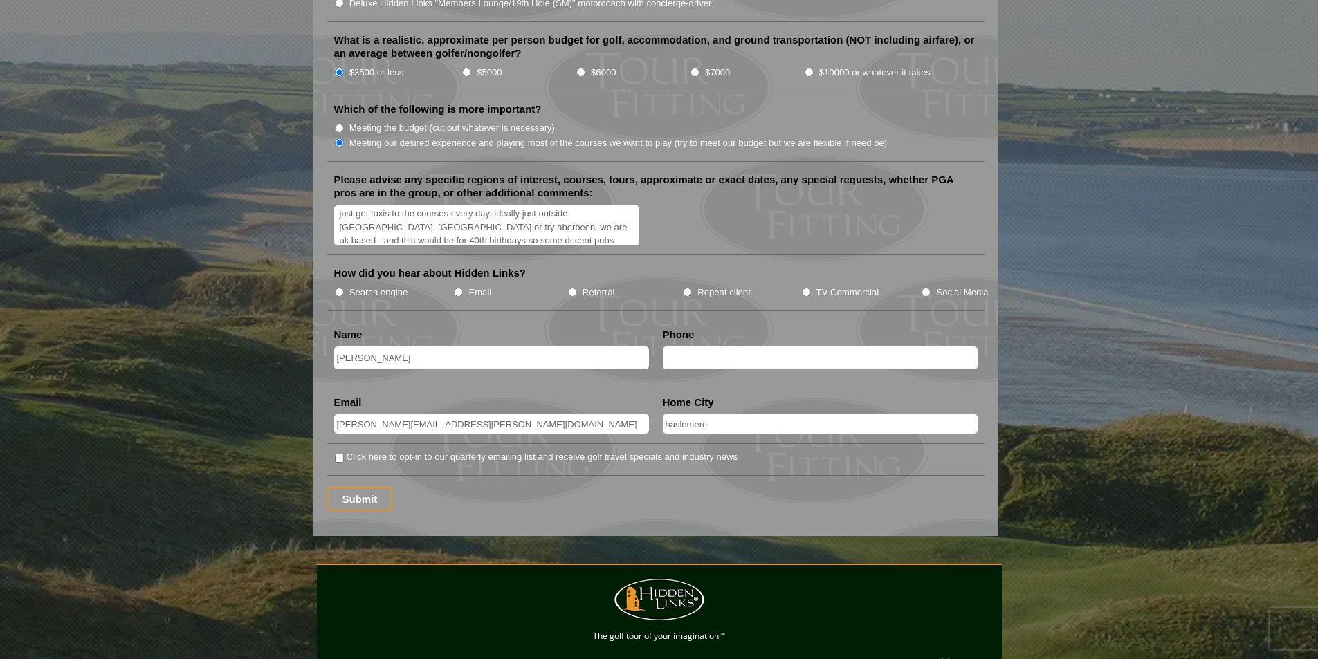
scroll to position [1631, 0]
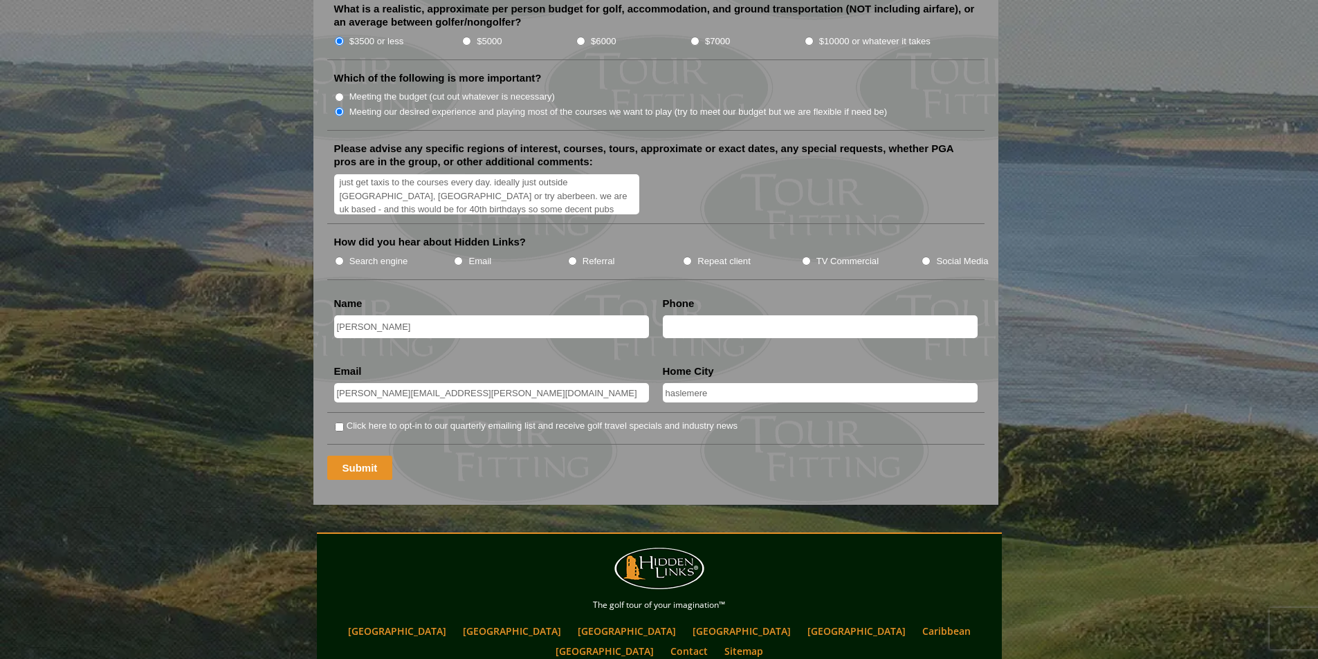
click at [383, 456] on input "Submit" at bounding box center [360, 468] width 66 height 24
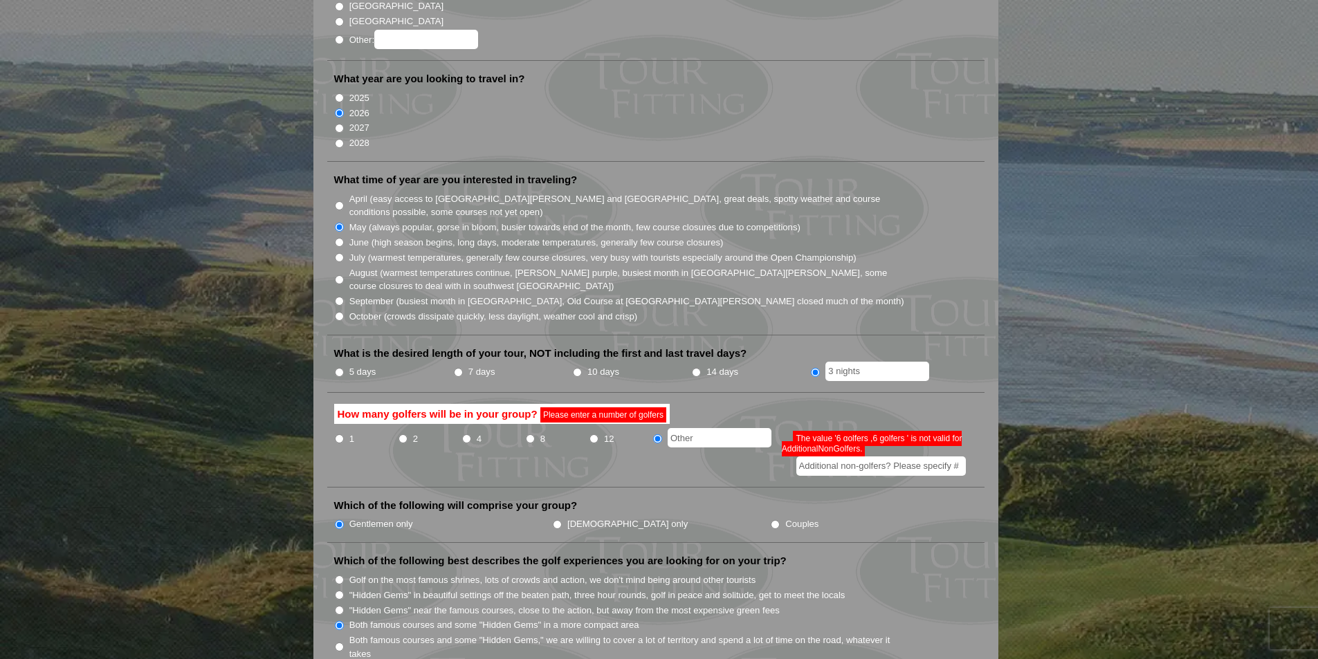
scroll to position [346, 0]
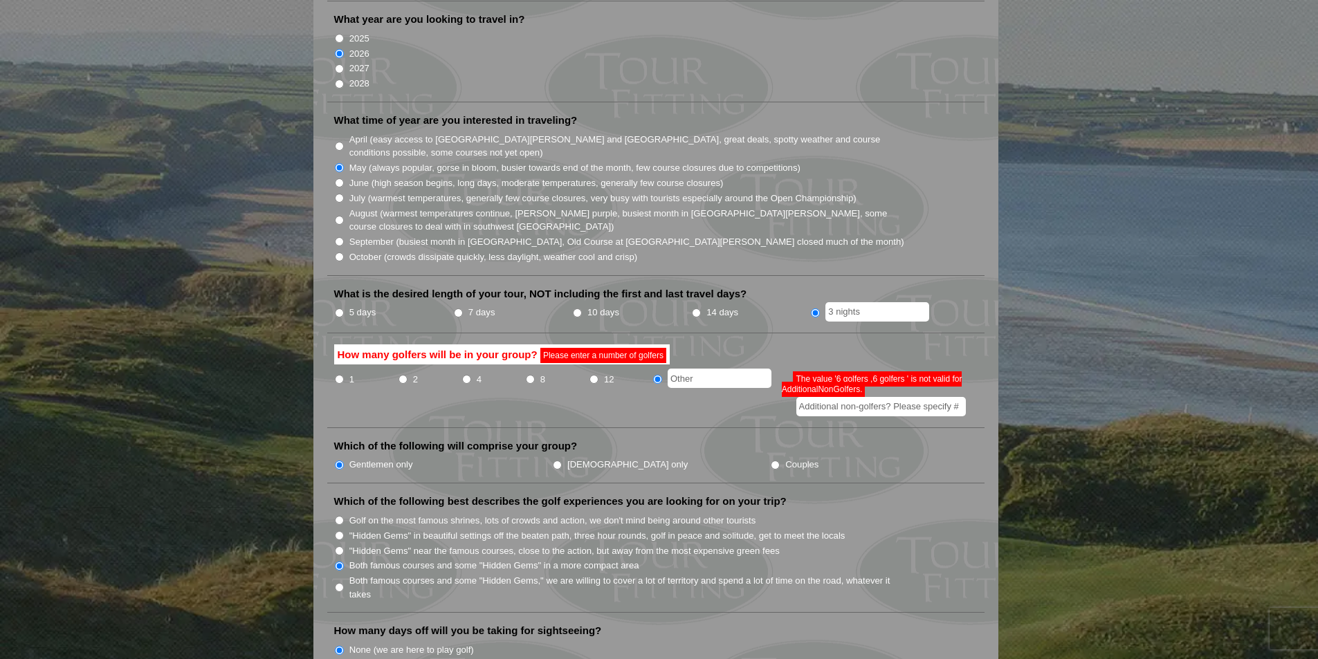
click at [877, 397] on input "Additional non-golfers? Please specify #" at bounding box center [881, 406] width 170 height 19
type input "6"
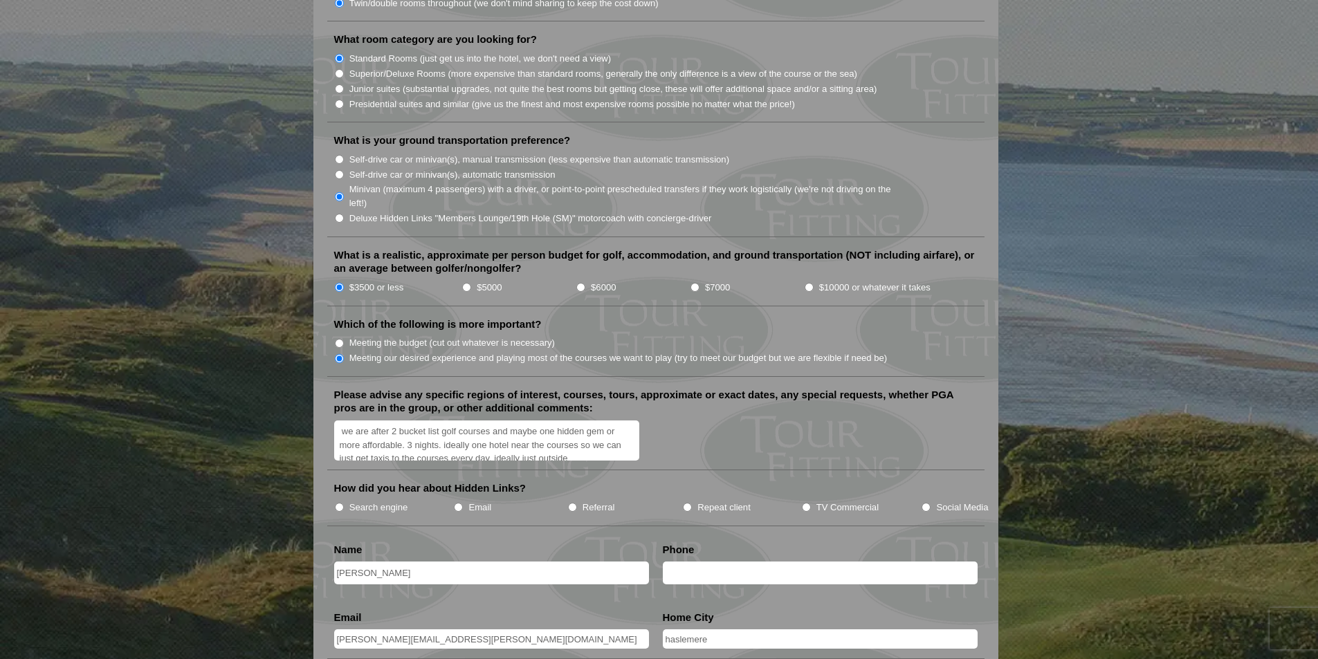
scroll to position [1851, 0]
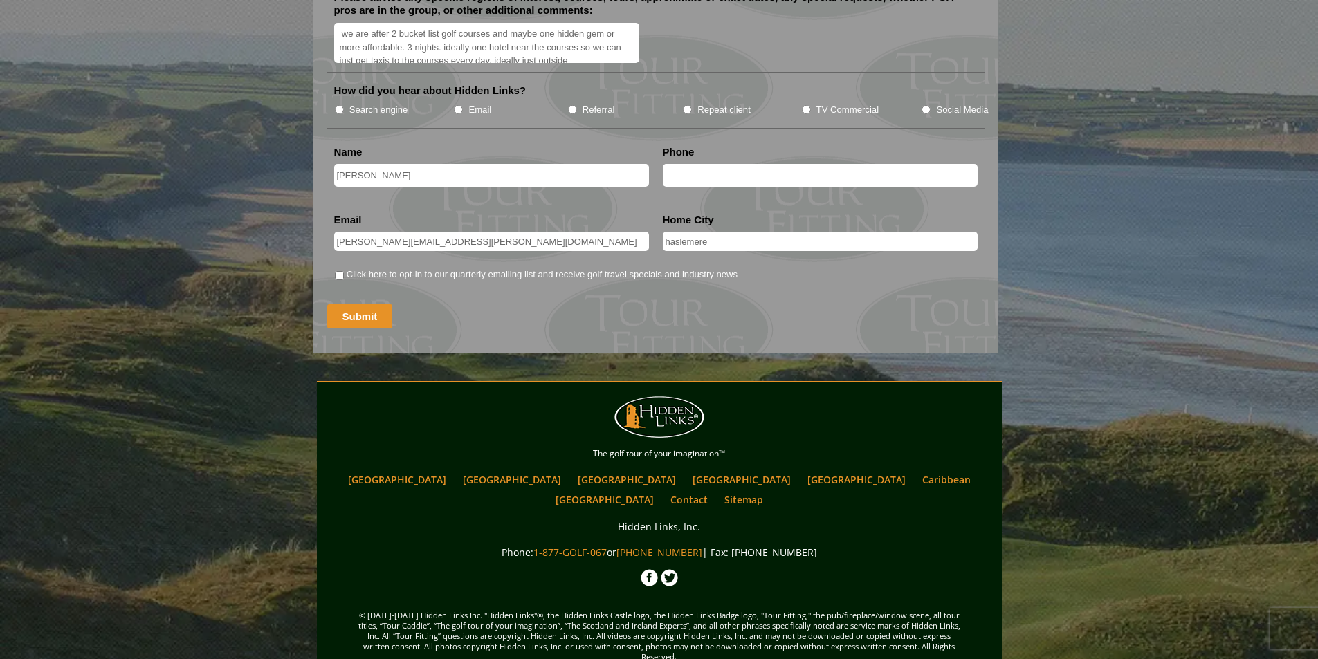
click at [355, 304] on input "Submit" at bounding box center [360, 316] width 66 height 24
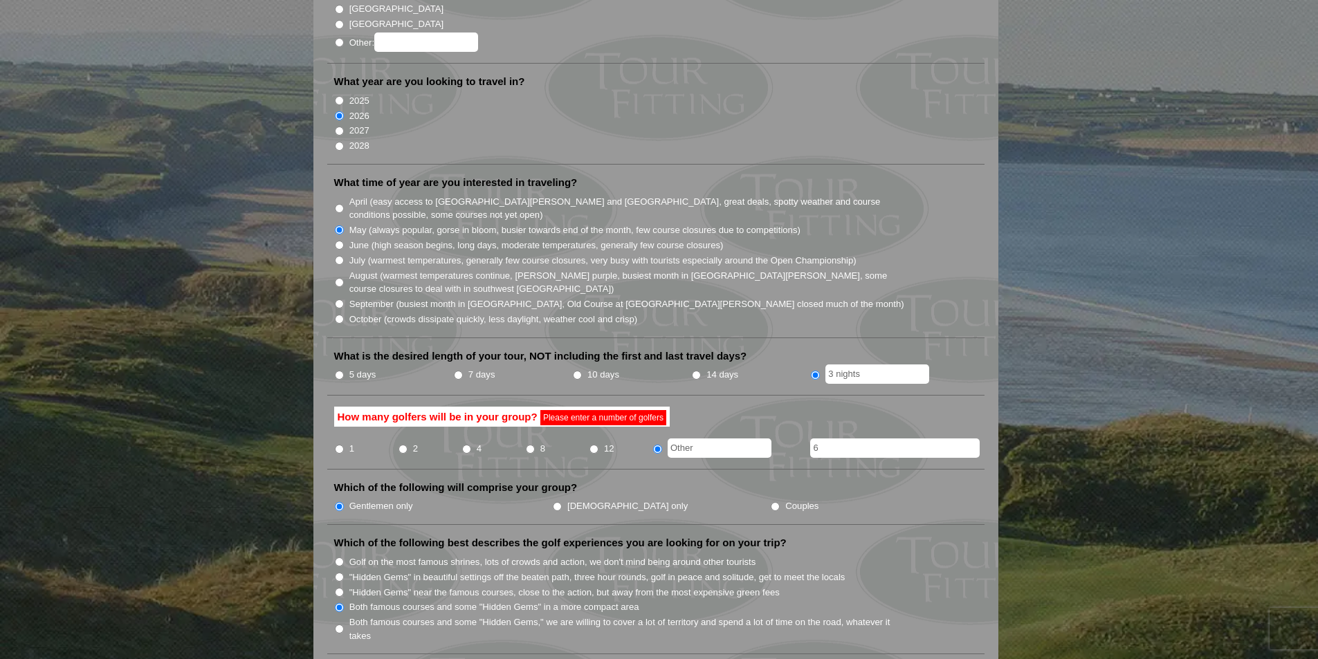
scroll to position [277, 0]
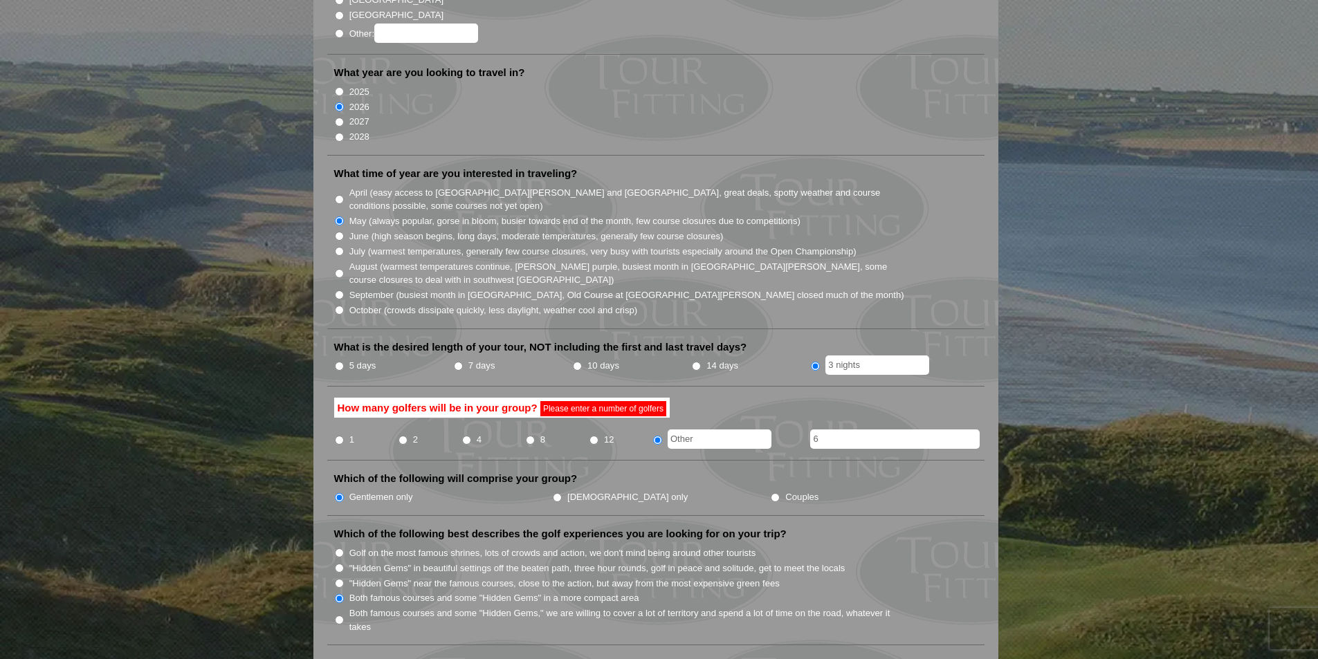
click at [524, 398] on label "How many golfers will be in your group? Please enter a number of golfers" at bounding box center [502, 408] width 336 height 21
click at [598, 401] on span "Please enter a number of golfers" at bounding box center [603, 408] width 126 height 15
click at [600, 401] on span "Please enter a number of golfers" at bounding box center [603, 408] width 126 height 15
click at [823, 430] on input "6" at bounding box center [895, 439] width 170 height 19
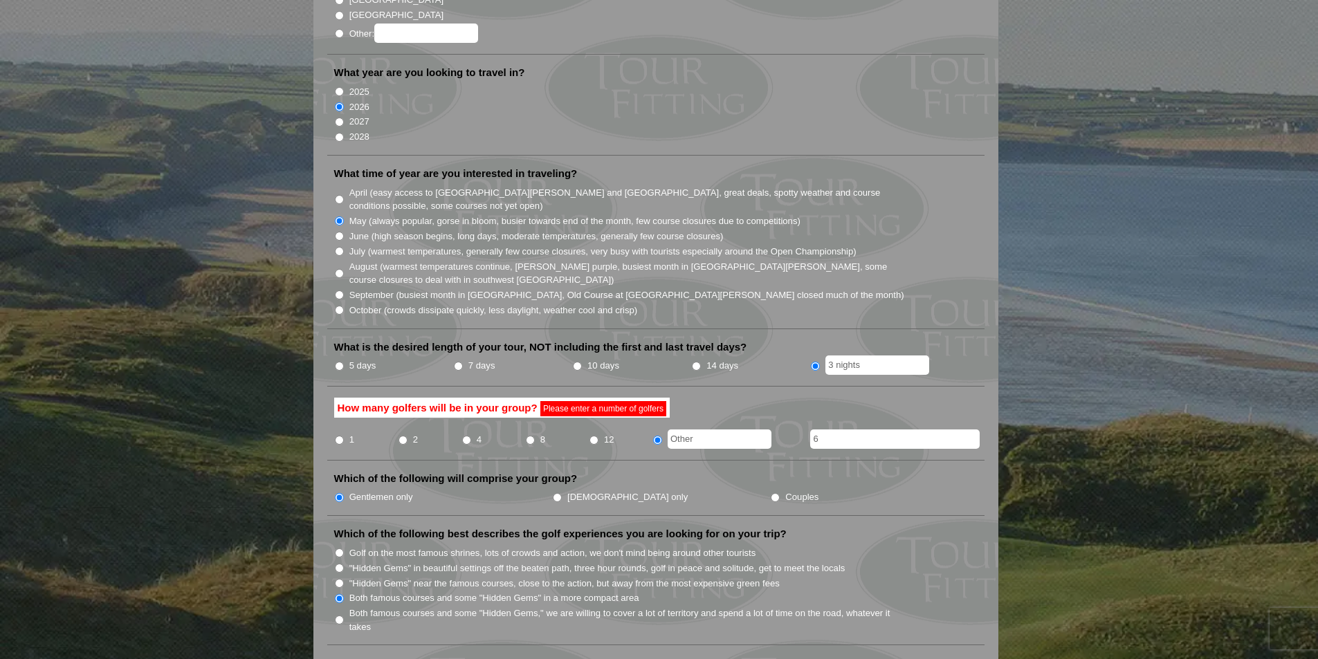
click at [739, 430] on input "text" at bounding box center [720, 439] width 104 height 19
type input "6"
click at [739, 472] on li "Which of the following will comprise your group? Gentlemen only Ladies only Cou…" at bounding box center [655, 494] width 657 height 44
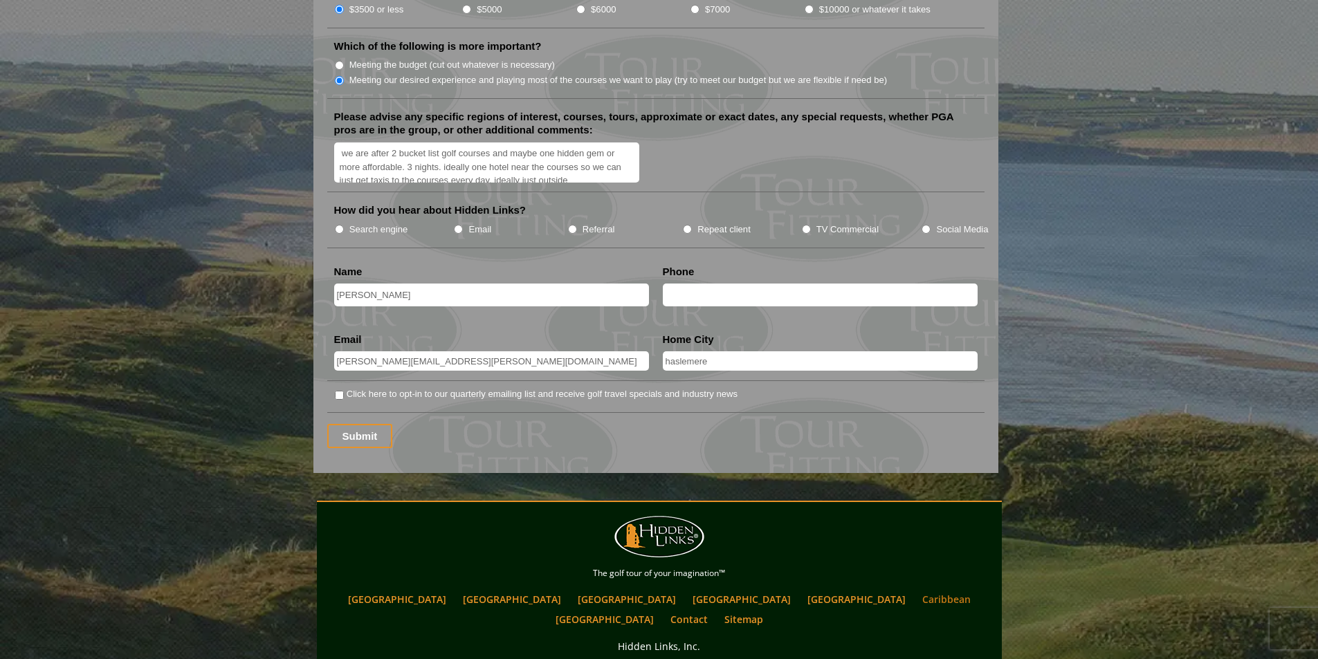
scroll to position [1814, 0]
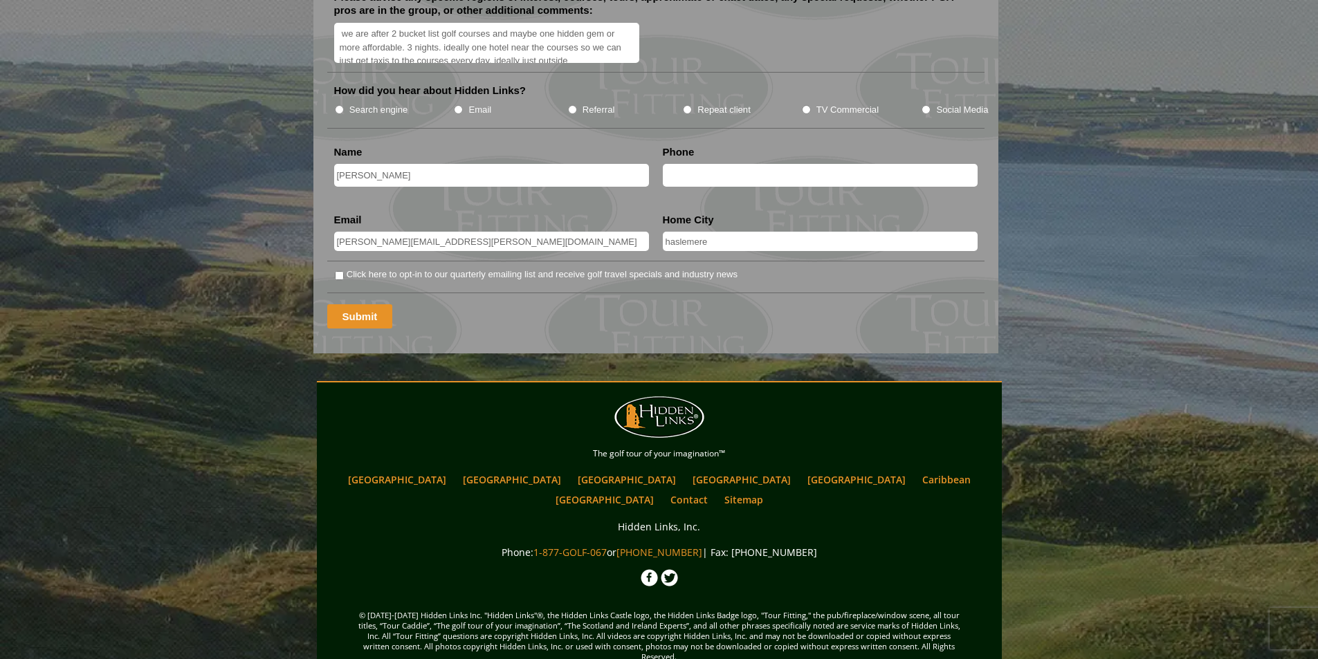
click at [381, 304] on input "Submit" at bounding box center [360, 316] width 66 height 24
